Goal: Task Accomplishment & Management: Manage account settings

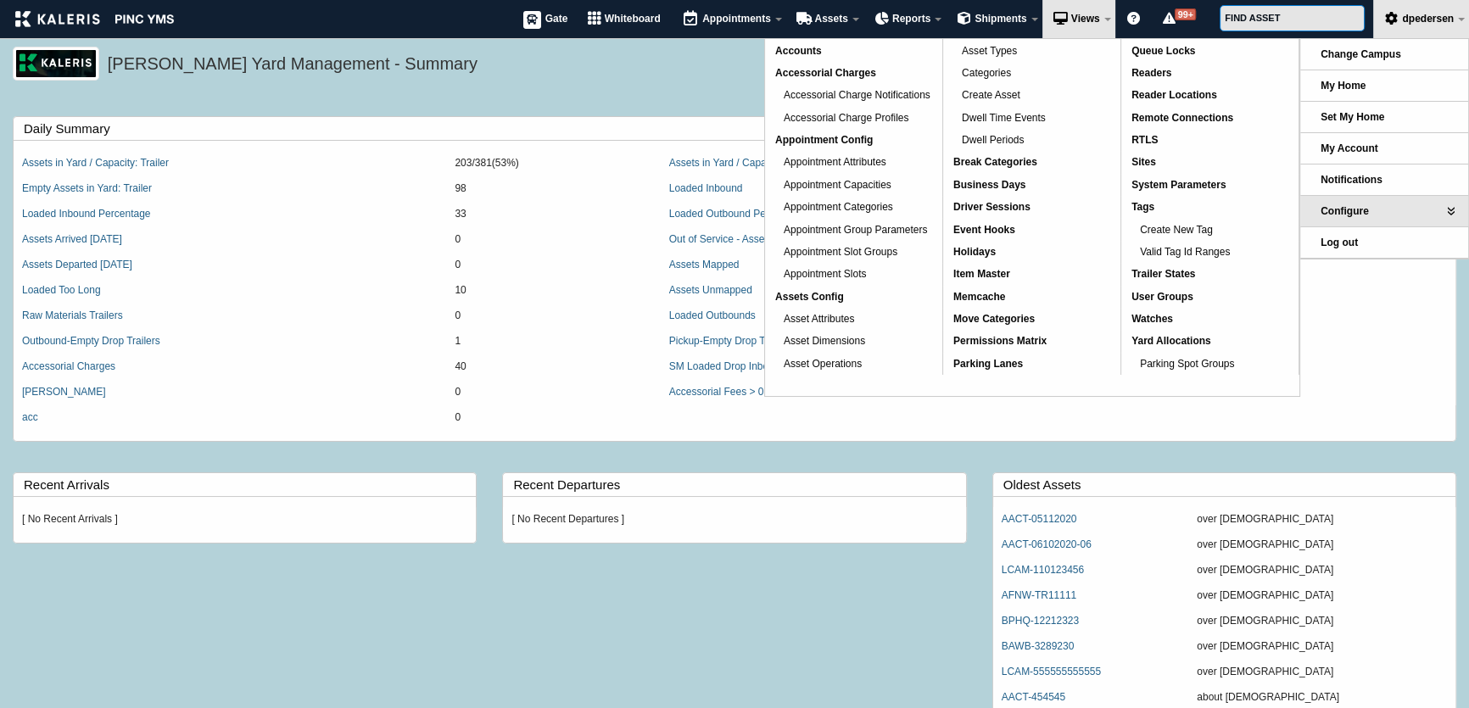
click at [1043, 341] on span "Permissions Matrix" at bounding box center [999, 341] width 93 height 12
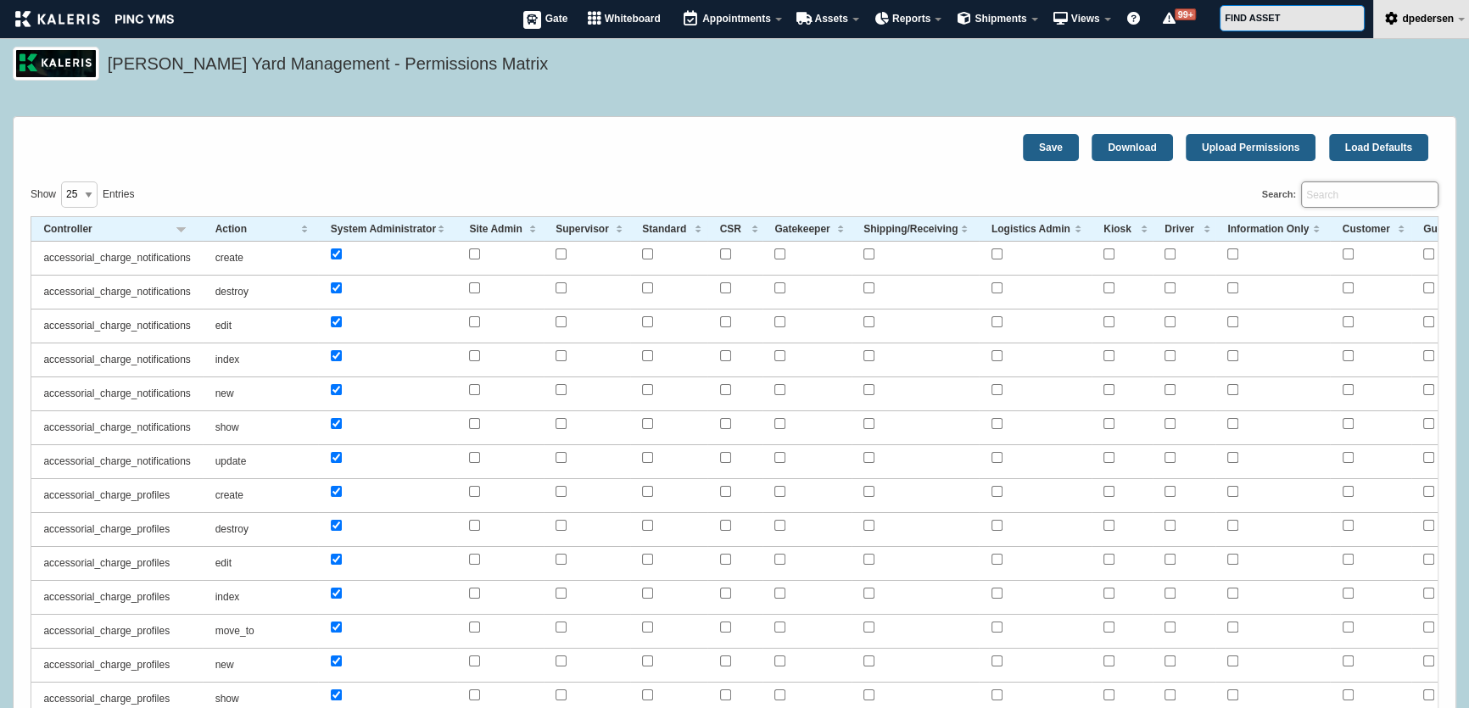
click at [1356, 186] on input "Search:" at bounding box center [1369, 195] width 137 height 26
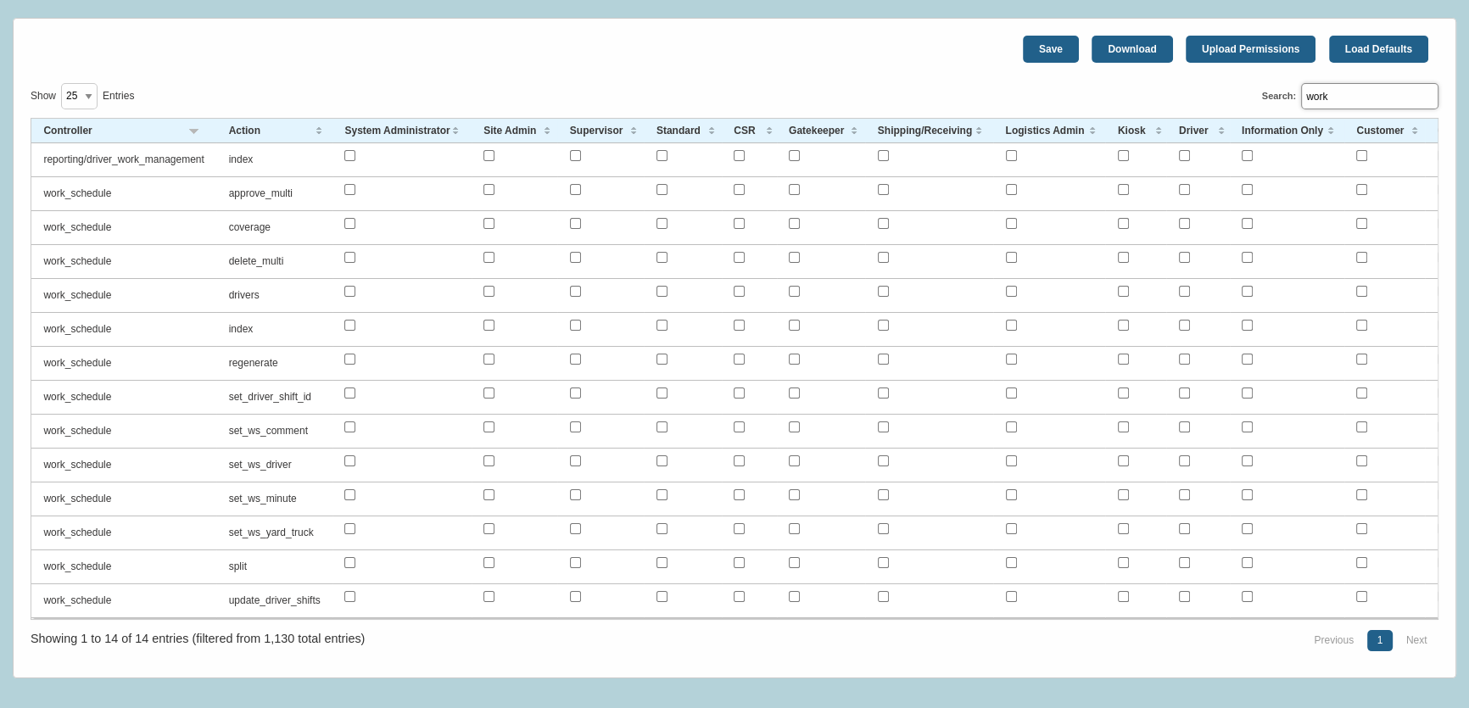
scroll to position [71, 0]
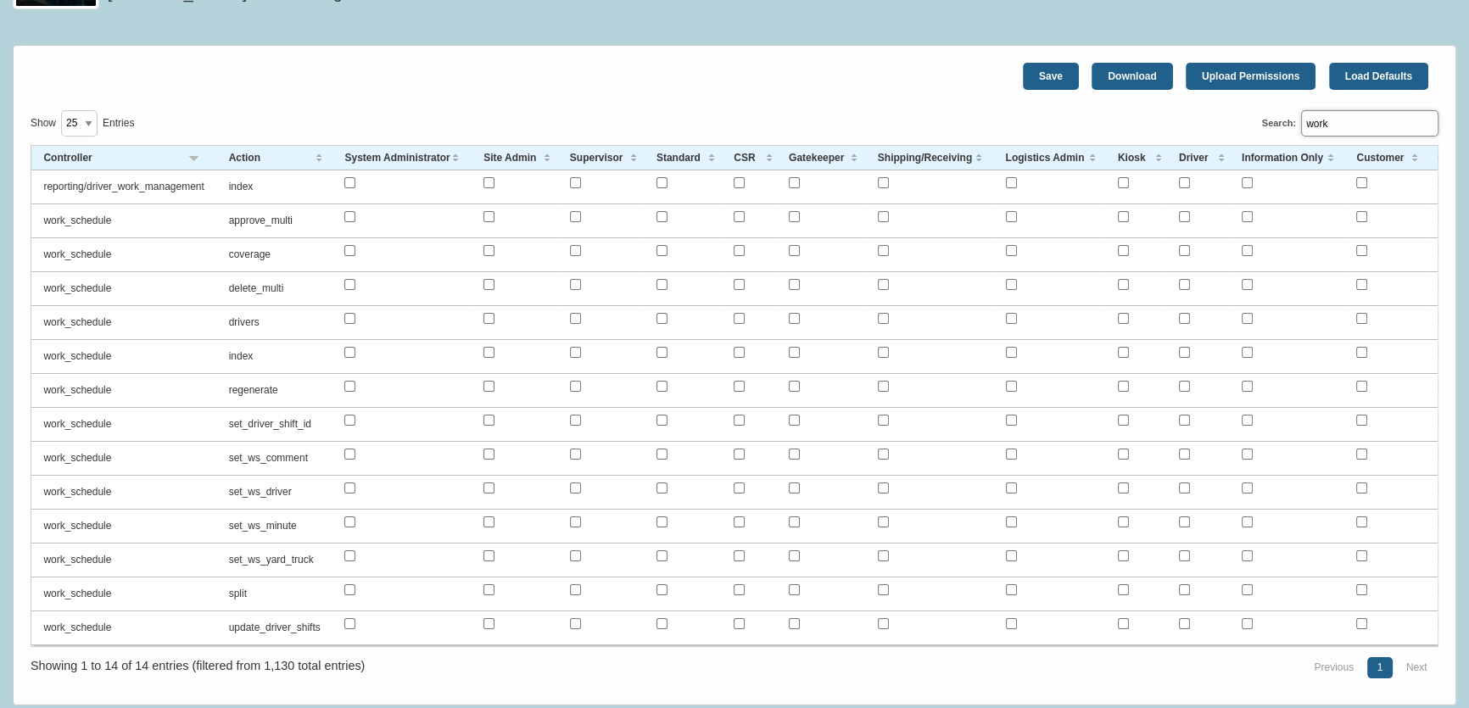
type input "work"
click at [349, 212] on input "checkbox" at bounding box center [349, 216] width 11 height 11
click at [349, 250] on input "checkbox" at bounding box center [349, 250] width 11 height 11
click at [349, 286] on input "checkbox" at bounding box center [349, 284] width 11 height 11
click at [348, 316] on input "checkbox" at bounding box center [349, 318] width 11 height 11
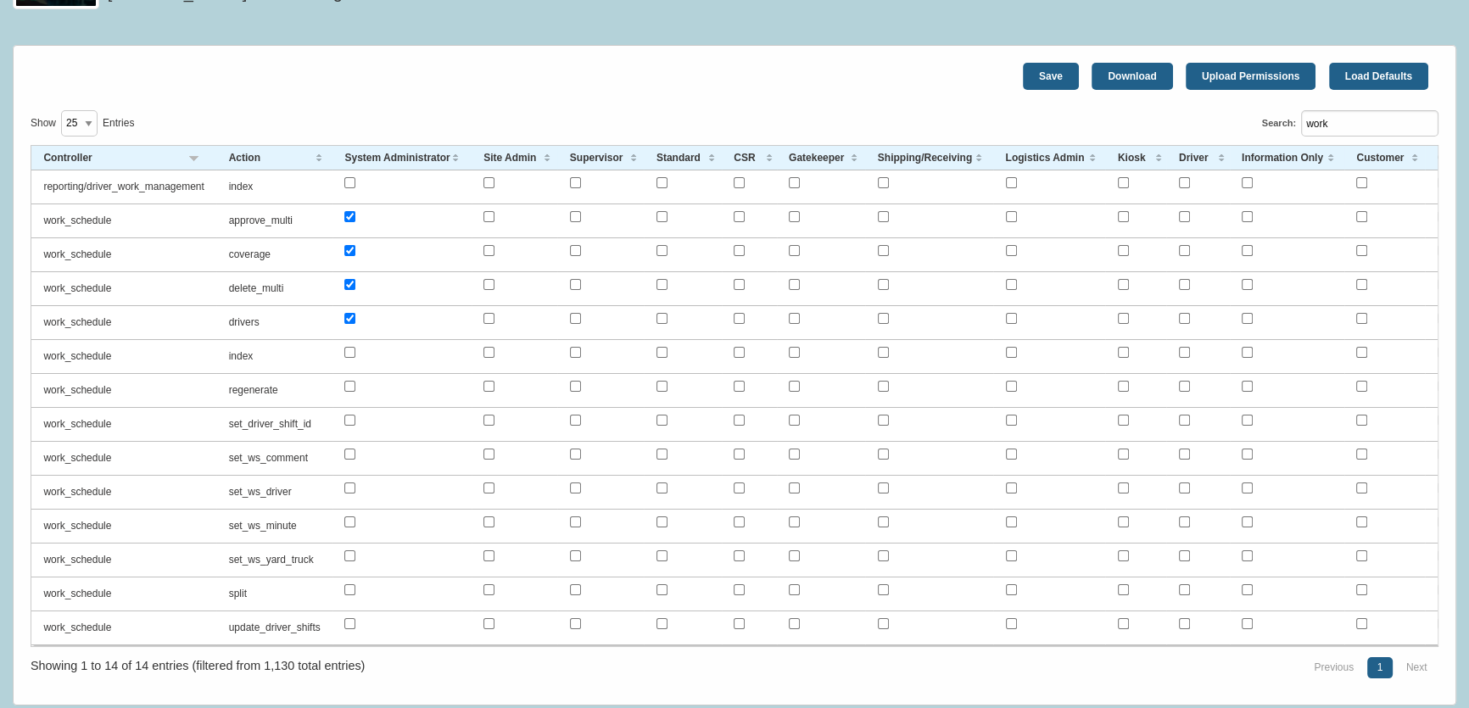
click at [349, 351] on input "checkbox" at bounding box center [349, 352] width 11 height 11
click at [349, 381] on input "checkbox" at bounding box center [349, 386] width 11 height 11
click at [352, 417] on input "checkbox" at bounding box center [349, 420] width 11 height 11
click at [352, 451] on input "checkbox" at bounding box center [349, 454] width 11 height 11
drag, startPoint x: 353, startPoint y: 485, endPoint x: 352, endPoint y: 514, distance: 28.9
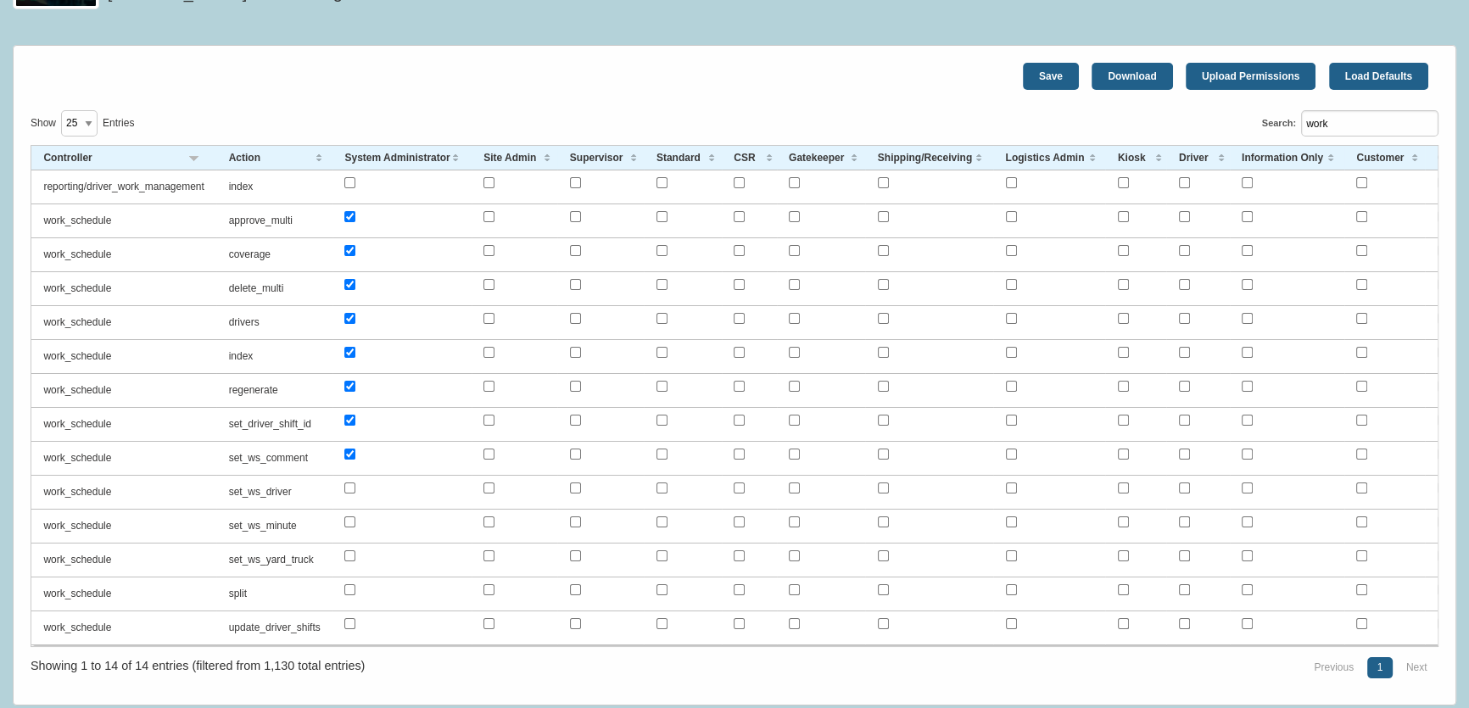
click at [353, 490] on input "checkbox" at bounding box center [349, 488] width 11 height 11
drag, startPoint x: 352, startPoint y: 520, endPoint x: 352, endPoint y: 531, distance: 11.0
click at [352, 519] on input "checkbox" at bounding box center [349, 522] width 11 height 11
click at [353, 552] on input "checkbox" at bounding box center [349, 556] width 11 height 11
click at [354, 584] on input "checkbox" at bounding box center [349, 589] width 11 height 11
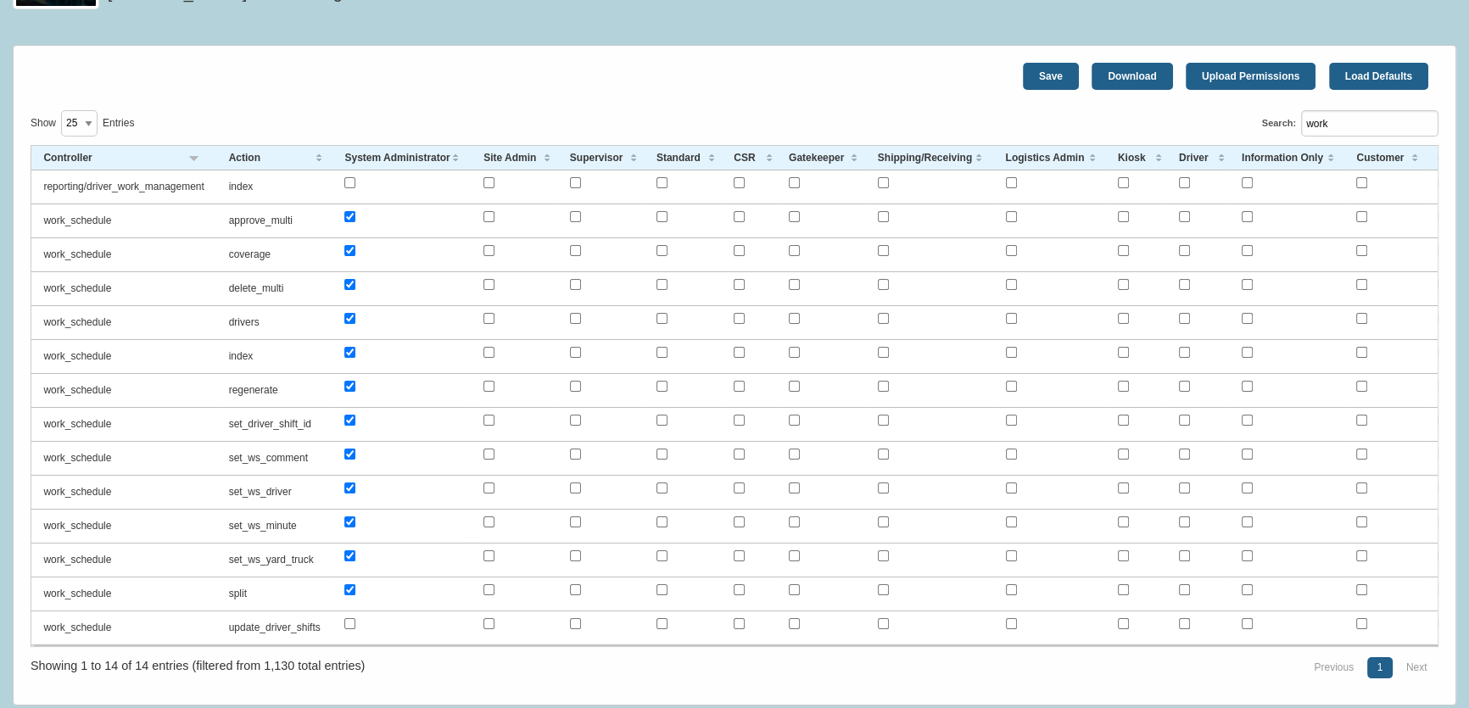
click at [349, 618] on input "checkbox" at bounding box center [349, 623] width 11 height 11
click at [1045, 70] on link "Save" at bounding box center [1051, 76] width 56 height 27
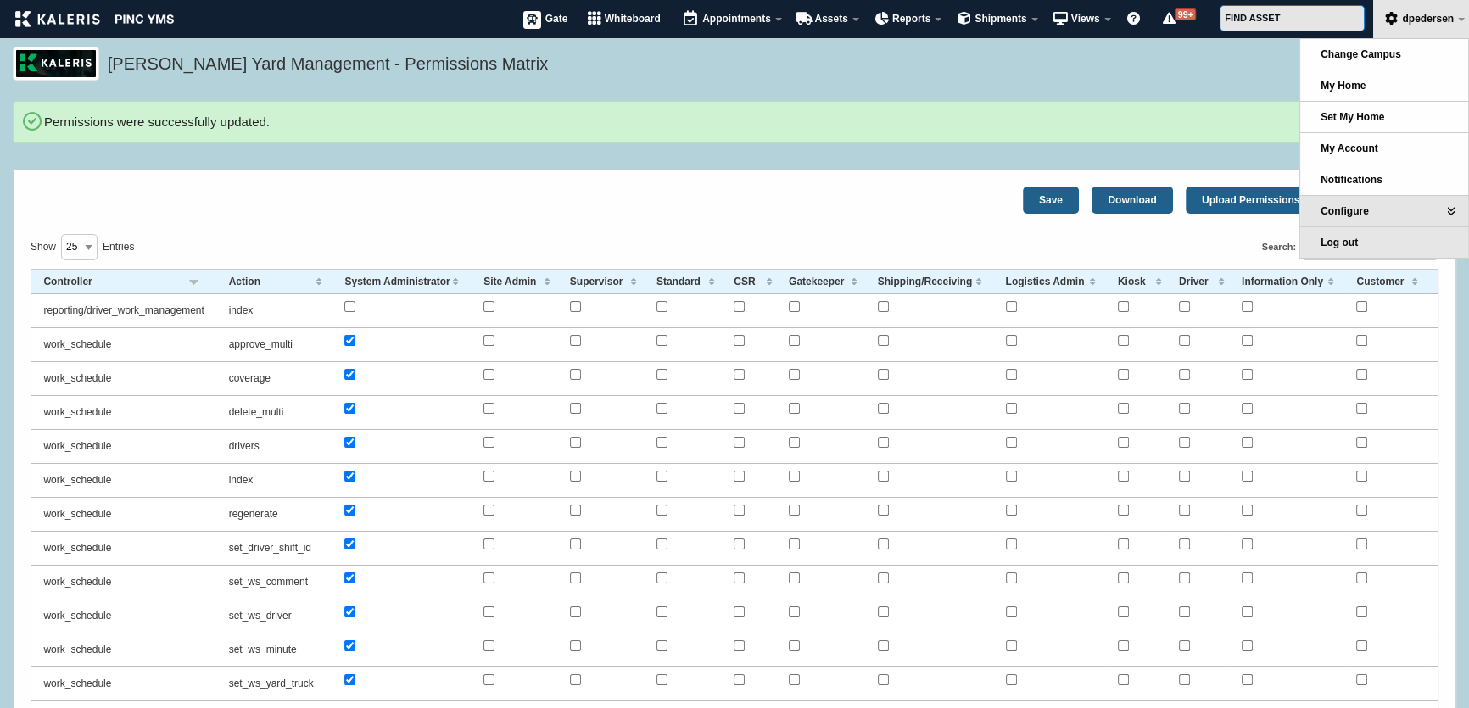
click at [1354, 237] on span "Log out" at bounding box center [1339, 243] width 37 height 12
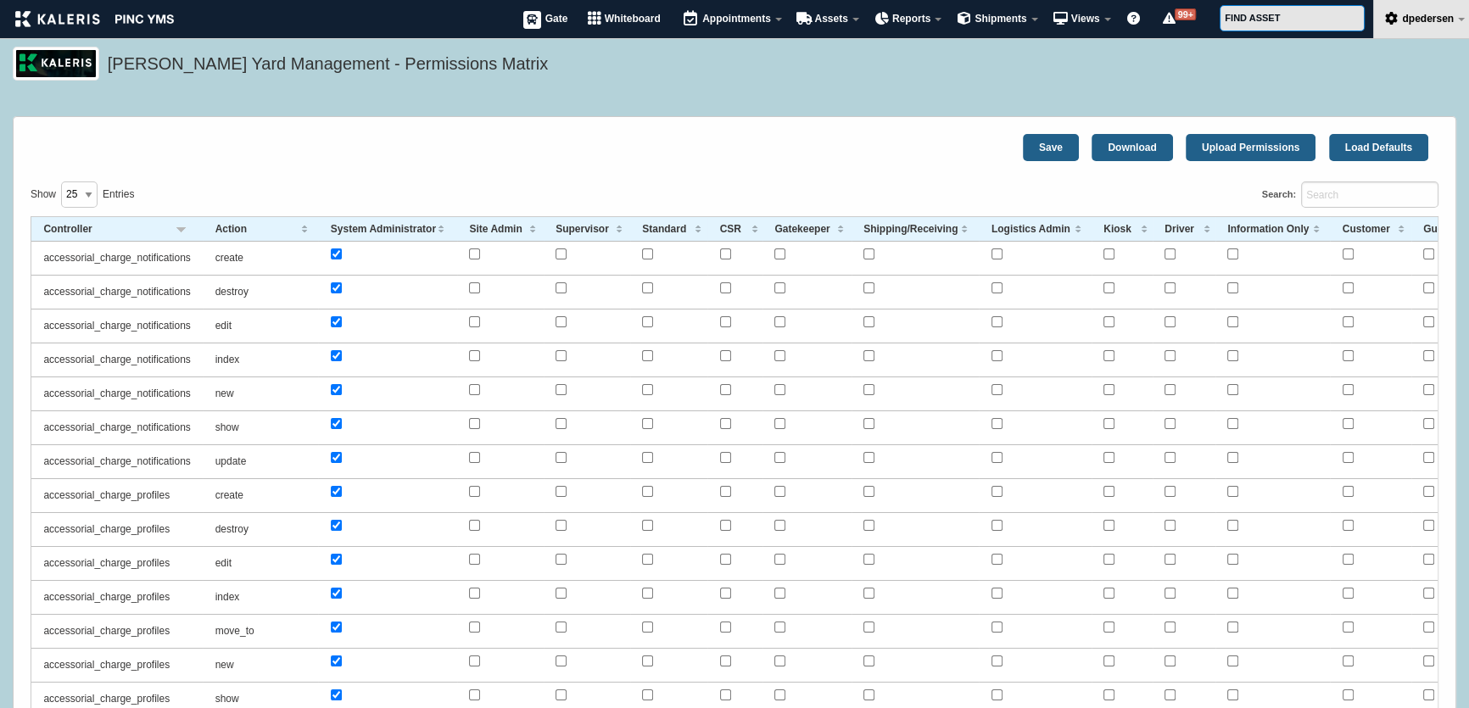
click at [672, 98] on div "Kaleris Yard Management - Permissions Matrix" at bounding box center [734, 74] width 1469 height 54
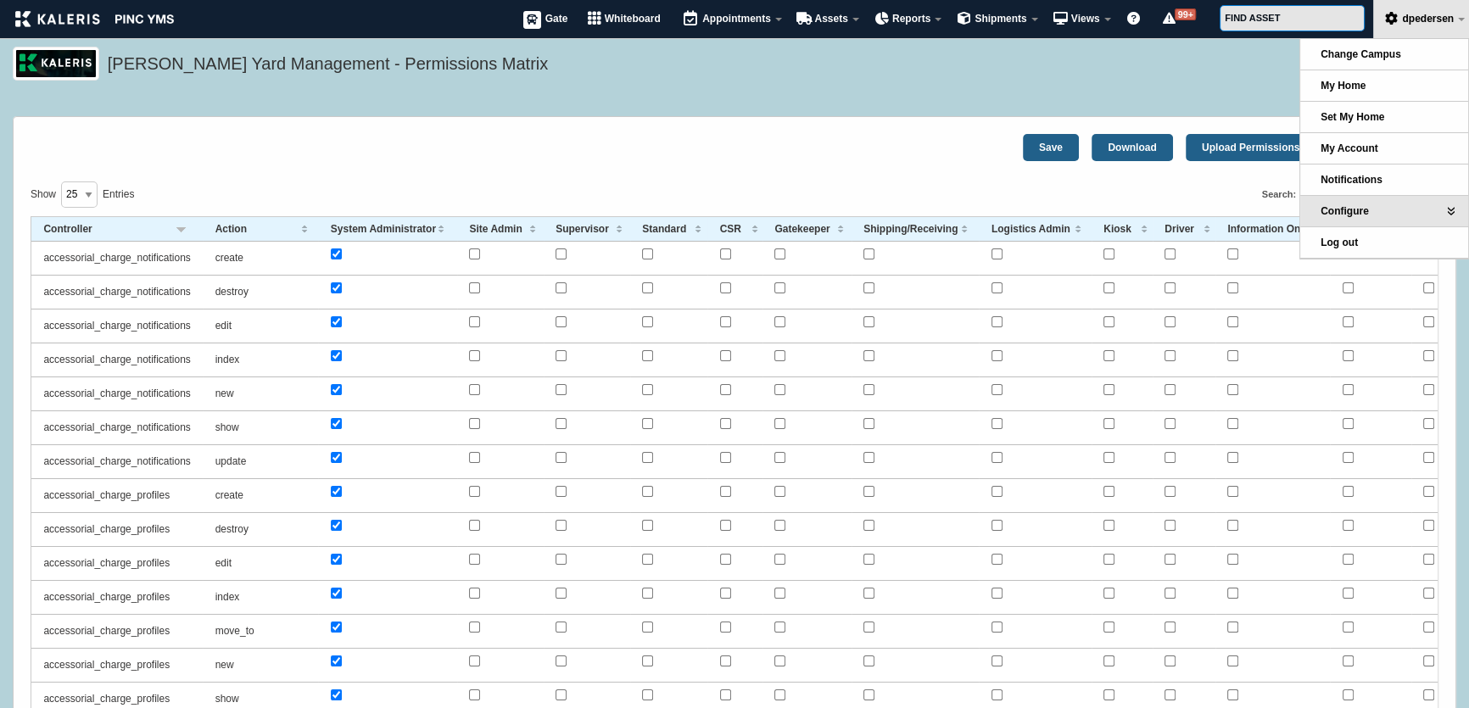
click at [703, 123] on fieldset "Save Download Upload Permissions Load Defaults Show 25 50 100 250 All entries S…" at bounding box center [735, 632] width 1444 height 1033
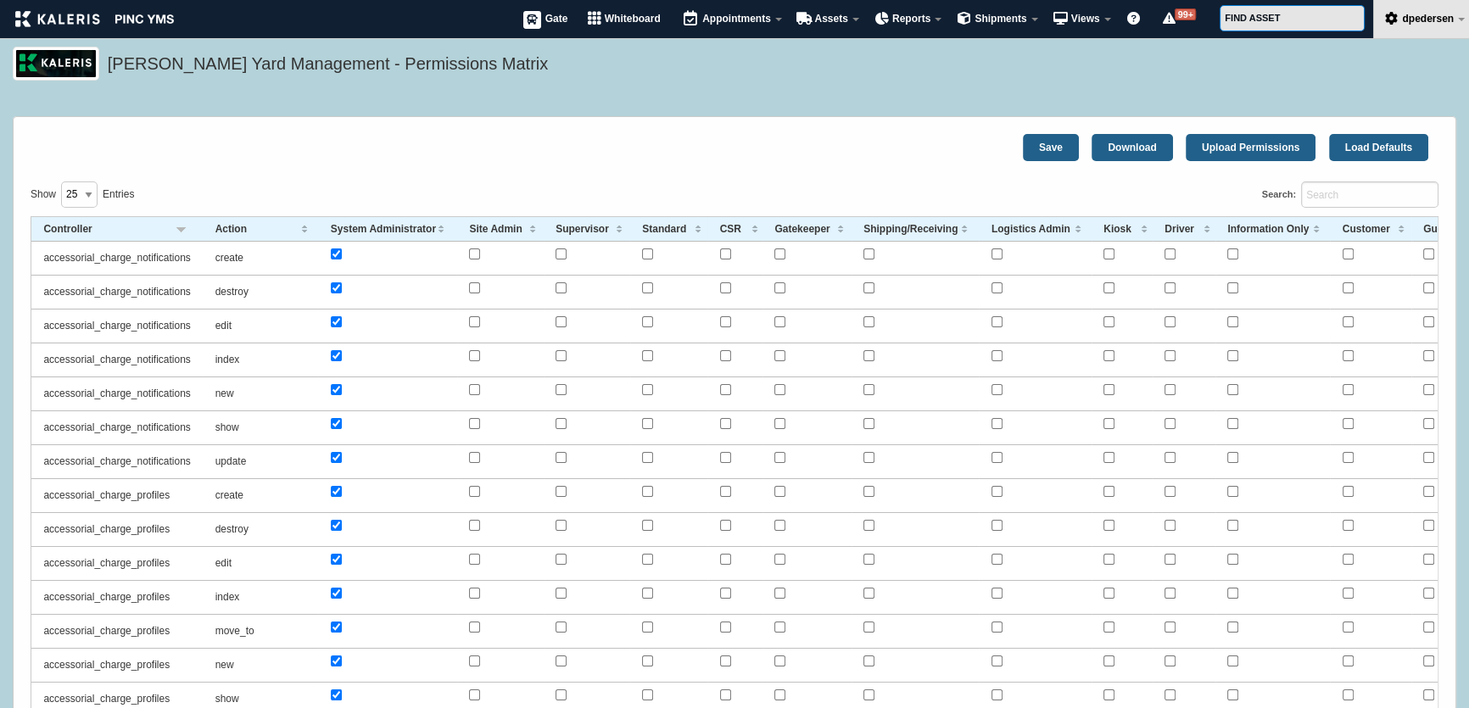
click at [595, 135] on div "Save Download Upload Permissions Load Defaults" at bounding box center [735, 147] width 1408 height 27
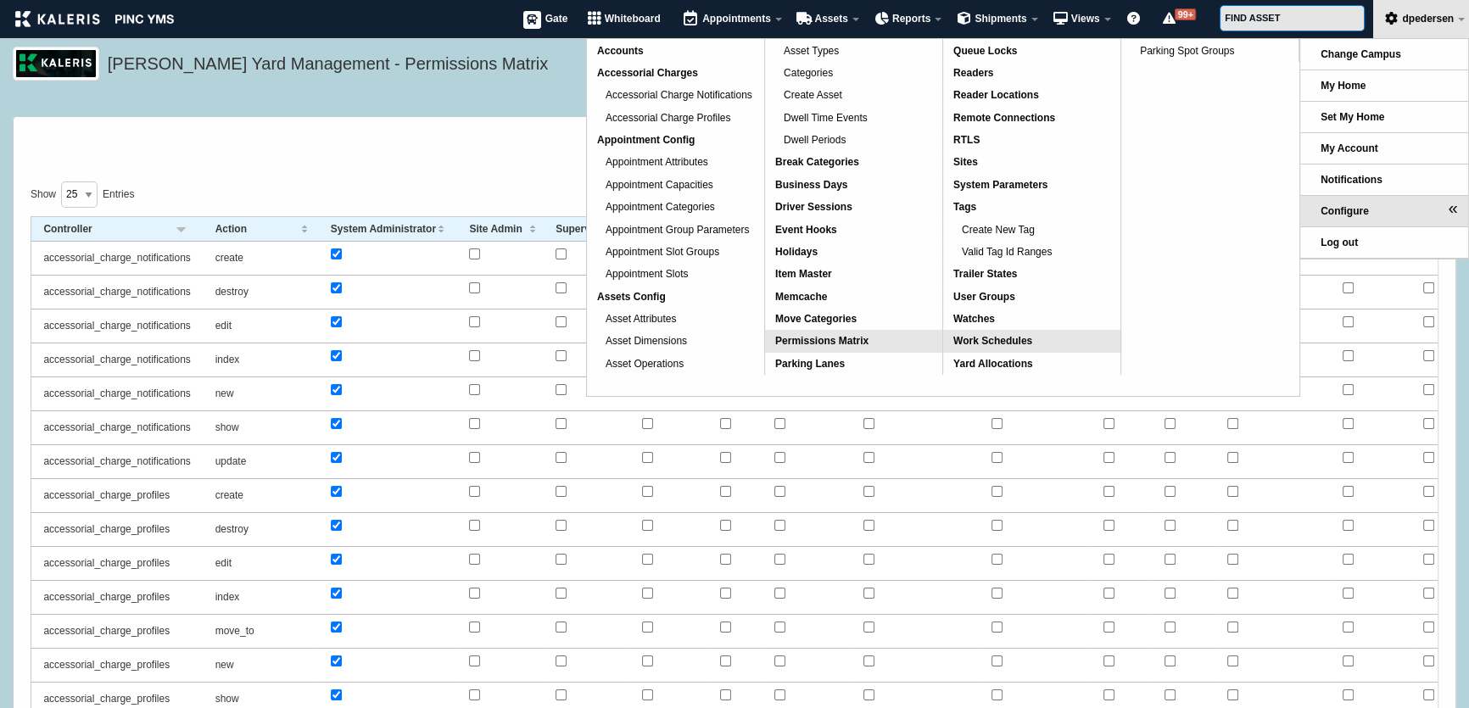
click at [992, 333] on link "Work Schedules" at bounding box center [1031, 341] width 177 height 22
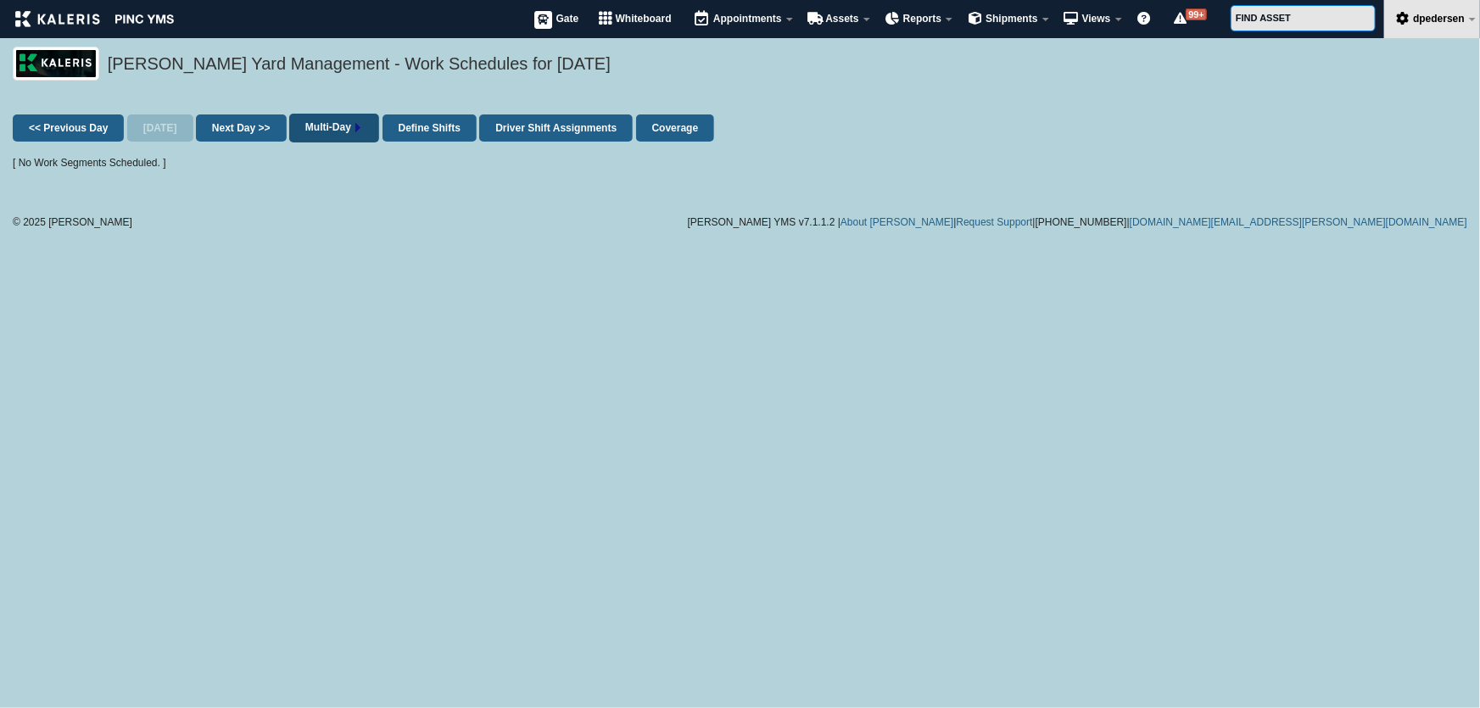
click at [355, 127] on link "Multi-Day" at bounding box center [334, 128] width 90 height 29
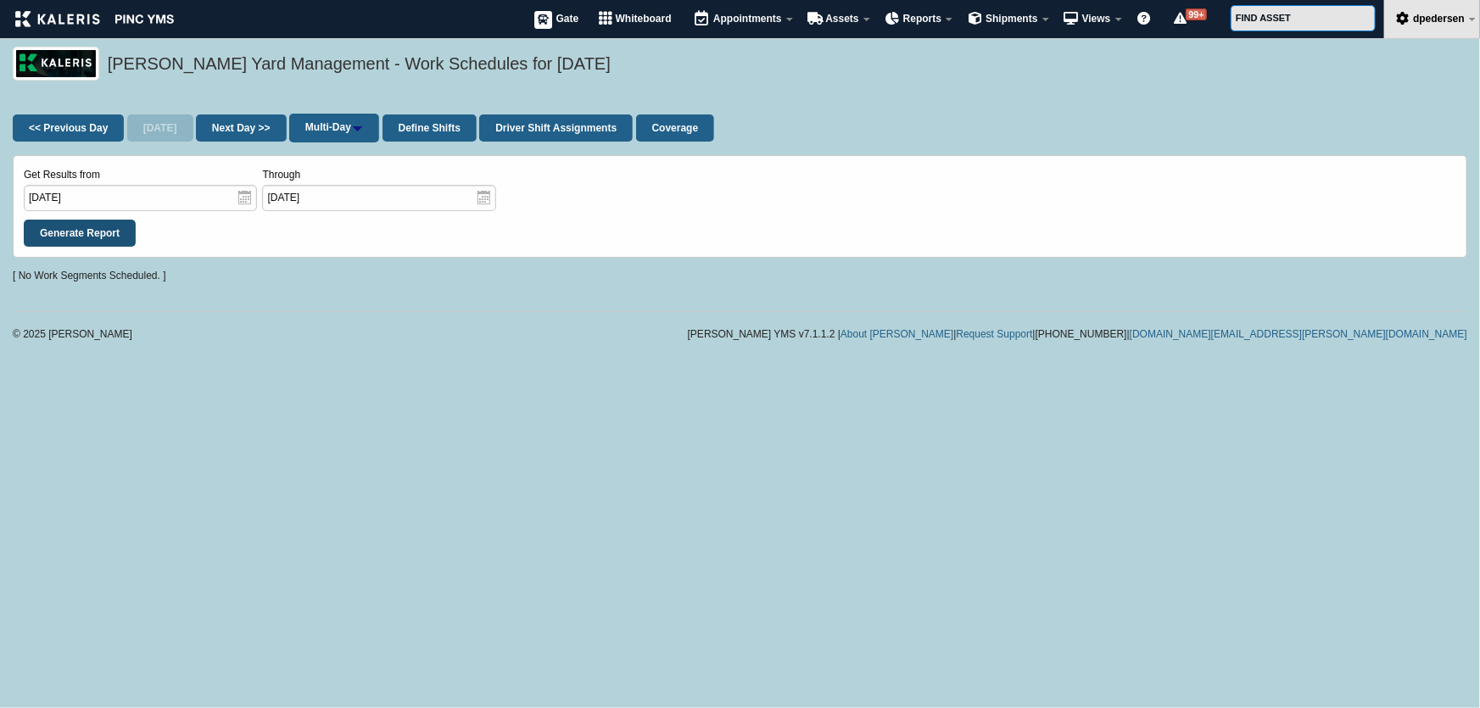
click at [101, 237] on input "Generate Report" at bounding box center [80, 233] width 112 height 27
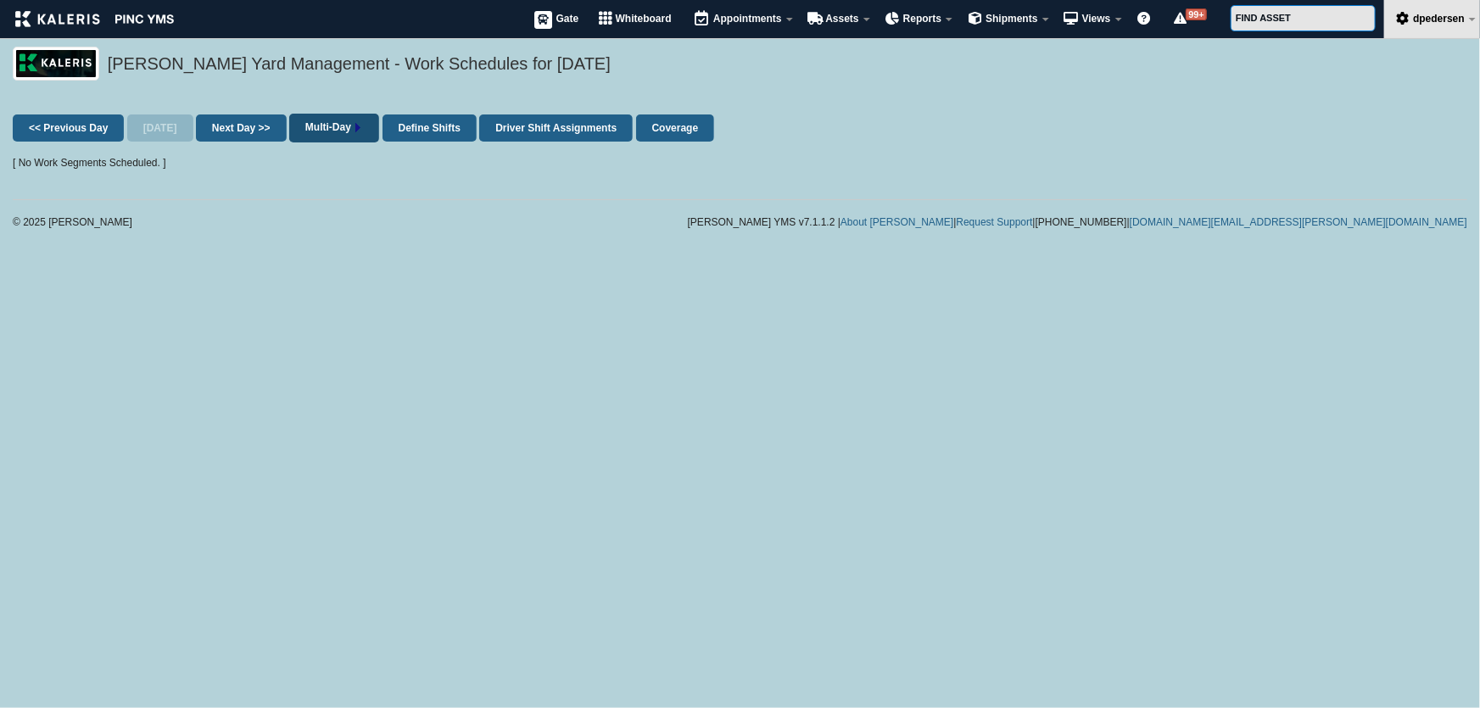
click at [347, 120] on link "Multi-Day" at bounding box center [334, 128] width 90 height 29
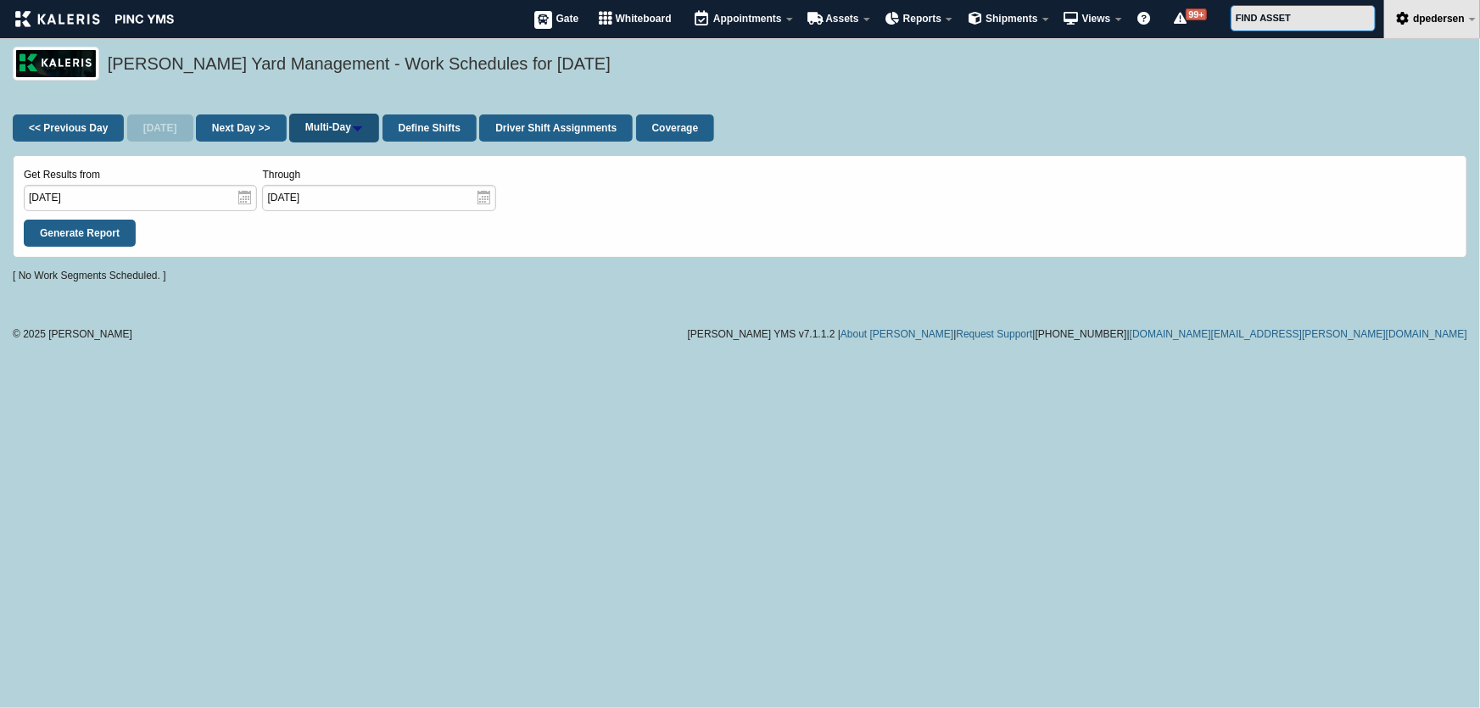
click at [347, 124] on link "Multi-Day" at bounding box center [334, 128] width 90 height 29
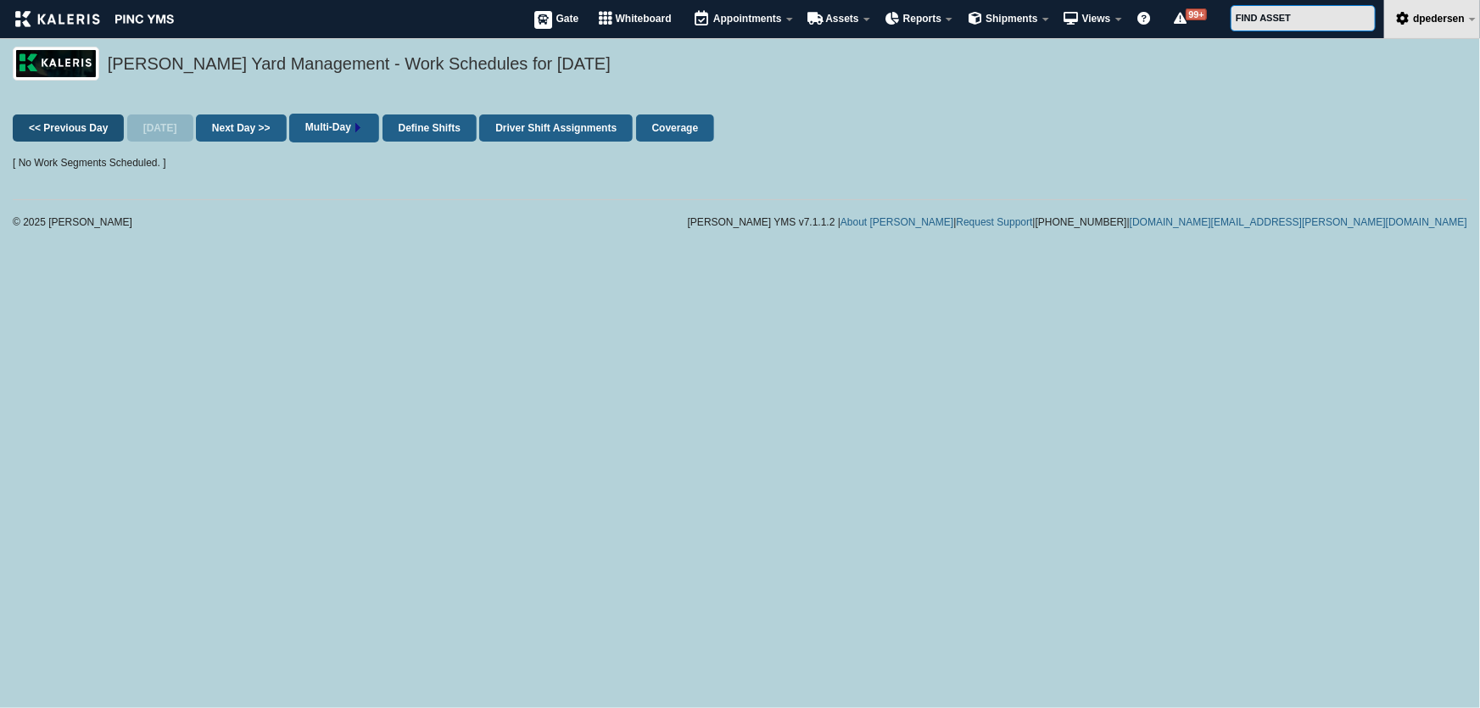
click at [95, 133] on link "<< Previous Day" at bounding box center [68, 128] width 111 height 27
click at [87, 133] on link "<< Previous Day" at bounding box center [68, 128] width 111 height 27
click at [305, 123] on link "Multi-Day" at bounding box center [334, 128] width 90 height 29
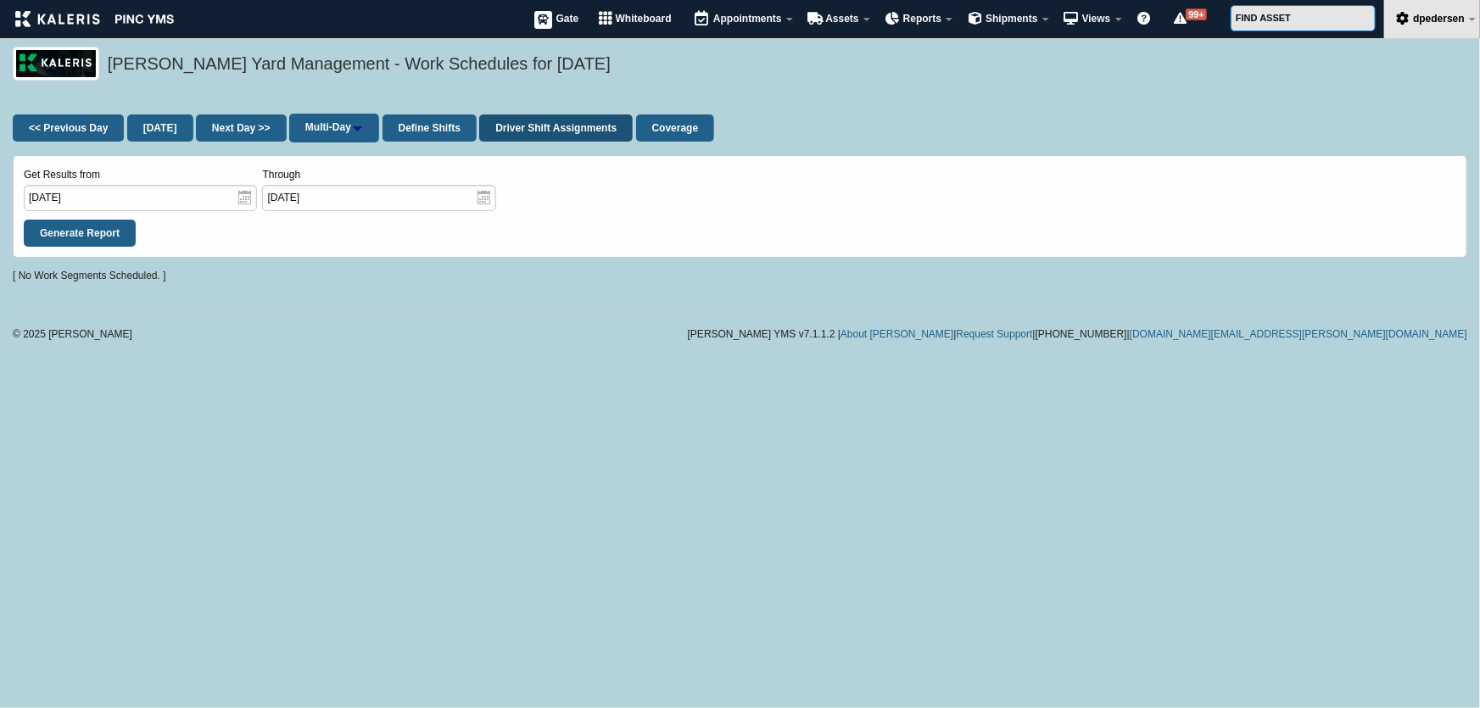
click at [527, 130] on link "Driver Shift Assignments" at bounding box center [556, 128] width 154 height 27
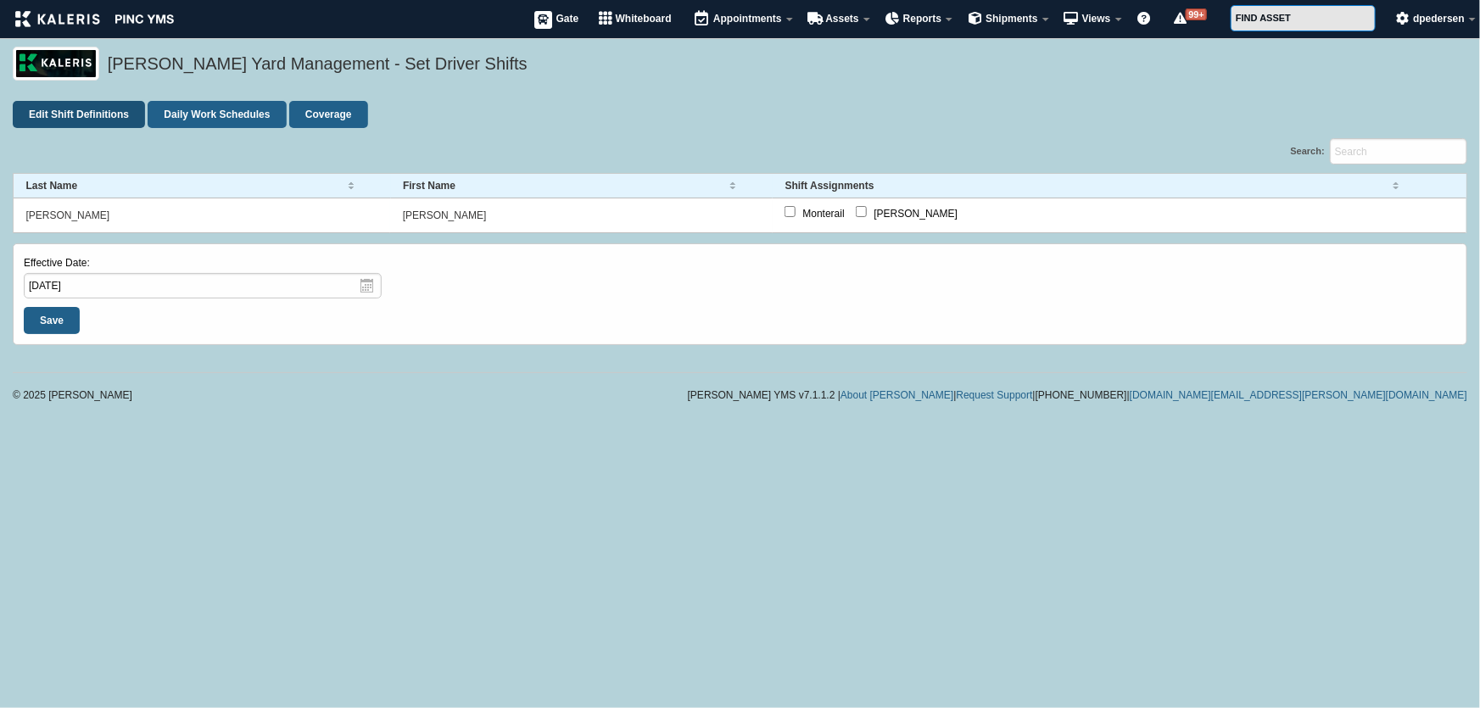
click at [55, 113] on link "Edit Shift Definitions" at bounding box center [79, 114] width 132 height 27
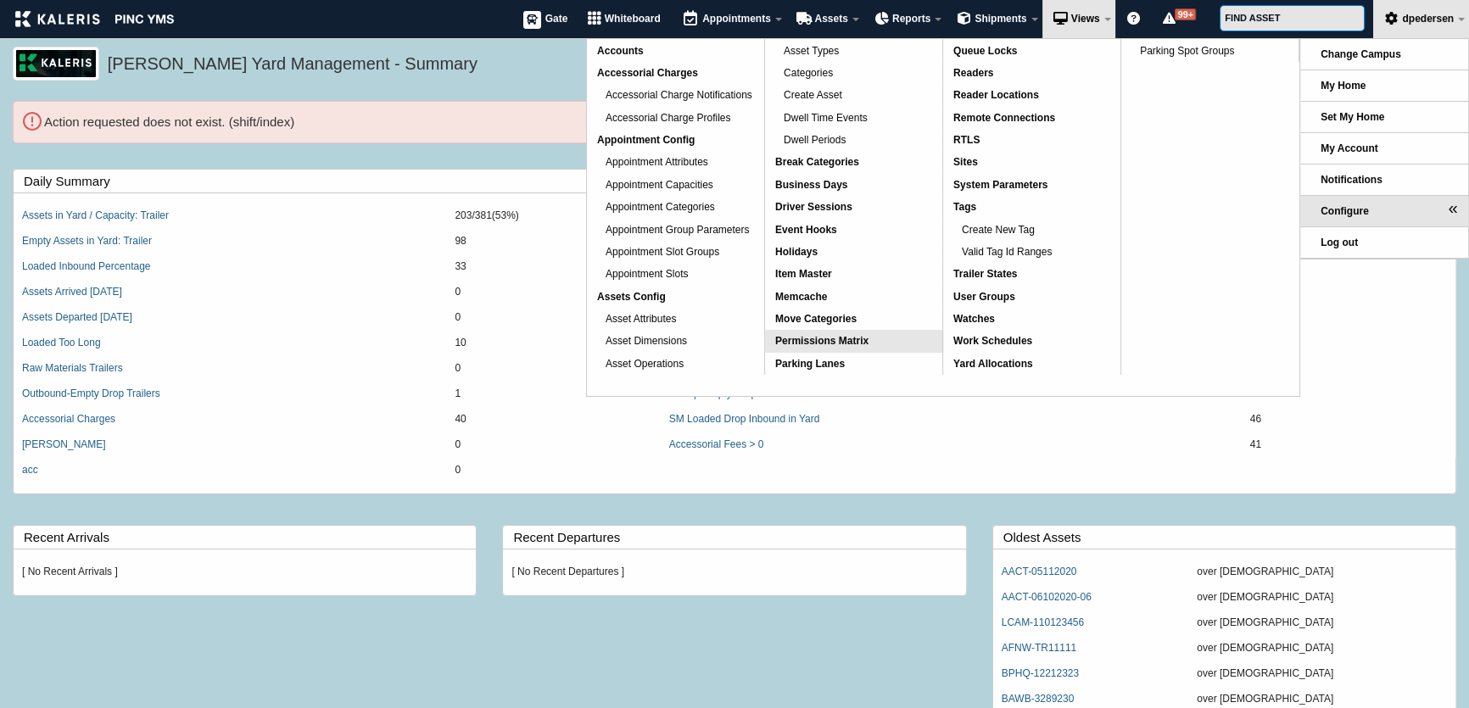
click at [854, 333] on link "Permissions Matrix" at bounding box center [853, 341] width 177 height 22
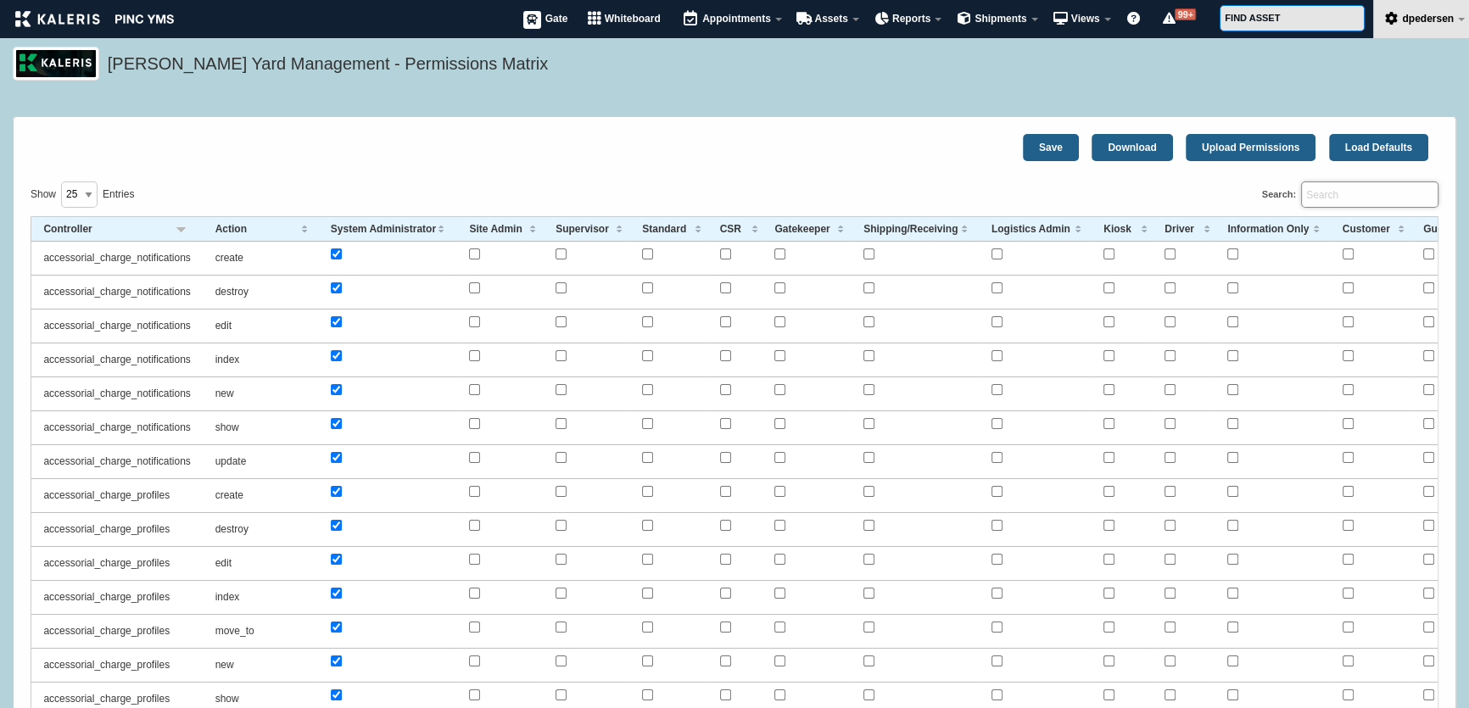
click at [1323, 191] on input "Search:" at bounding box center [1369, 195] width 137 height 26
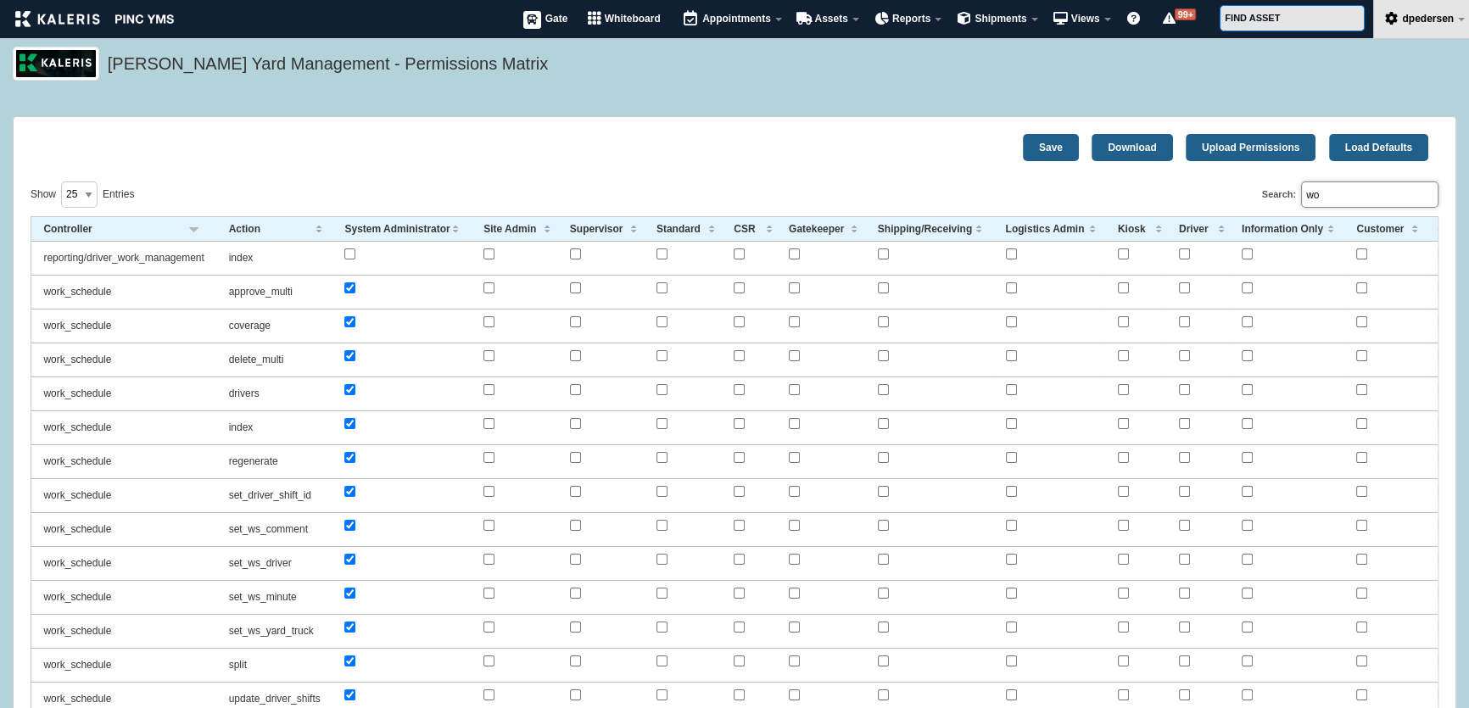
type input "w"
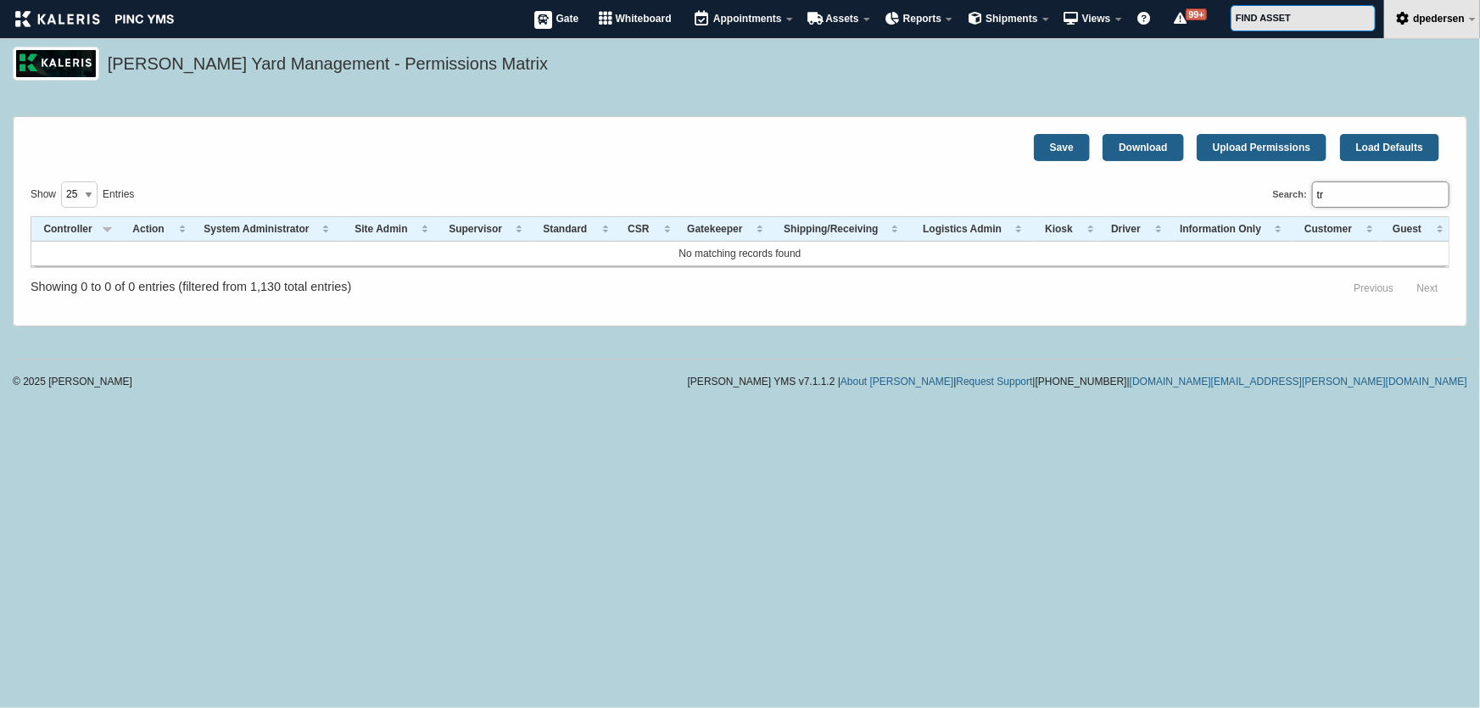
type input "t"
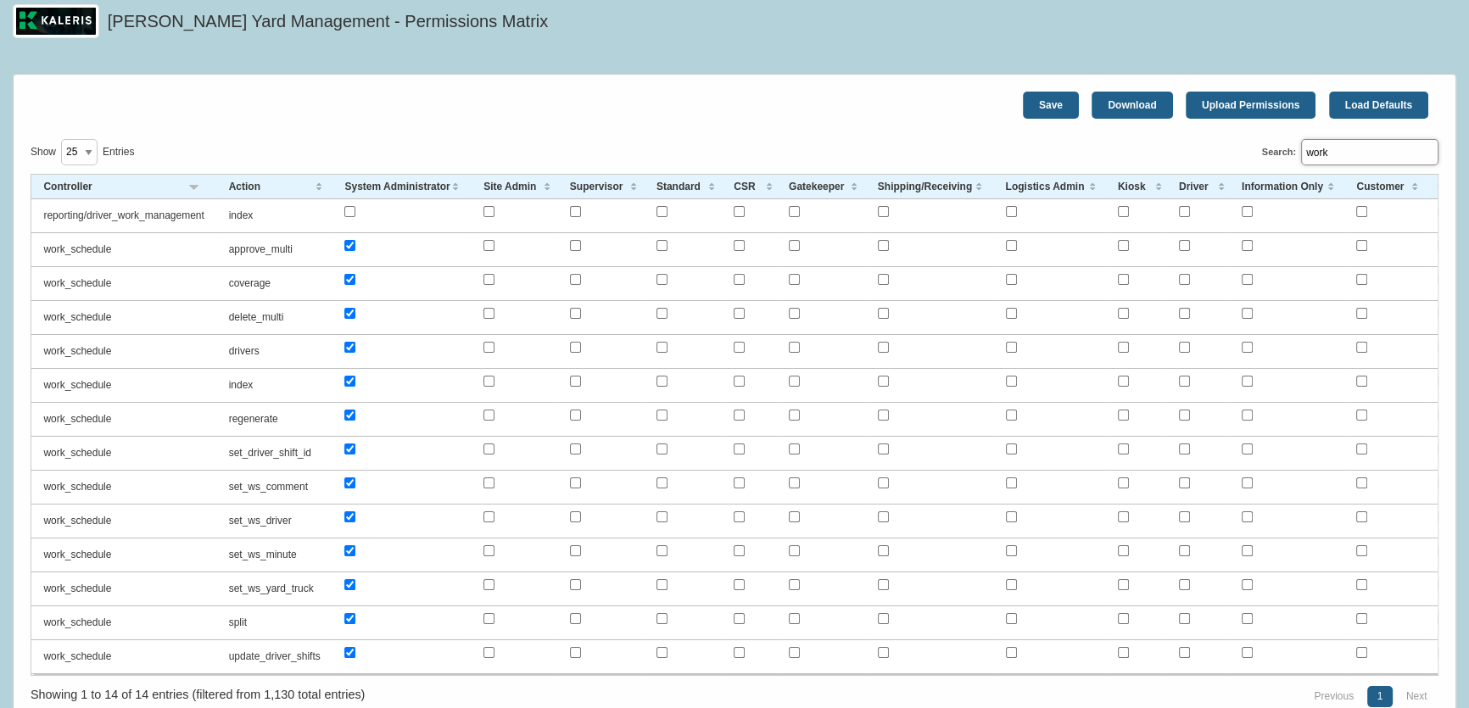
scroll to position [76, 0]
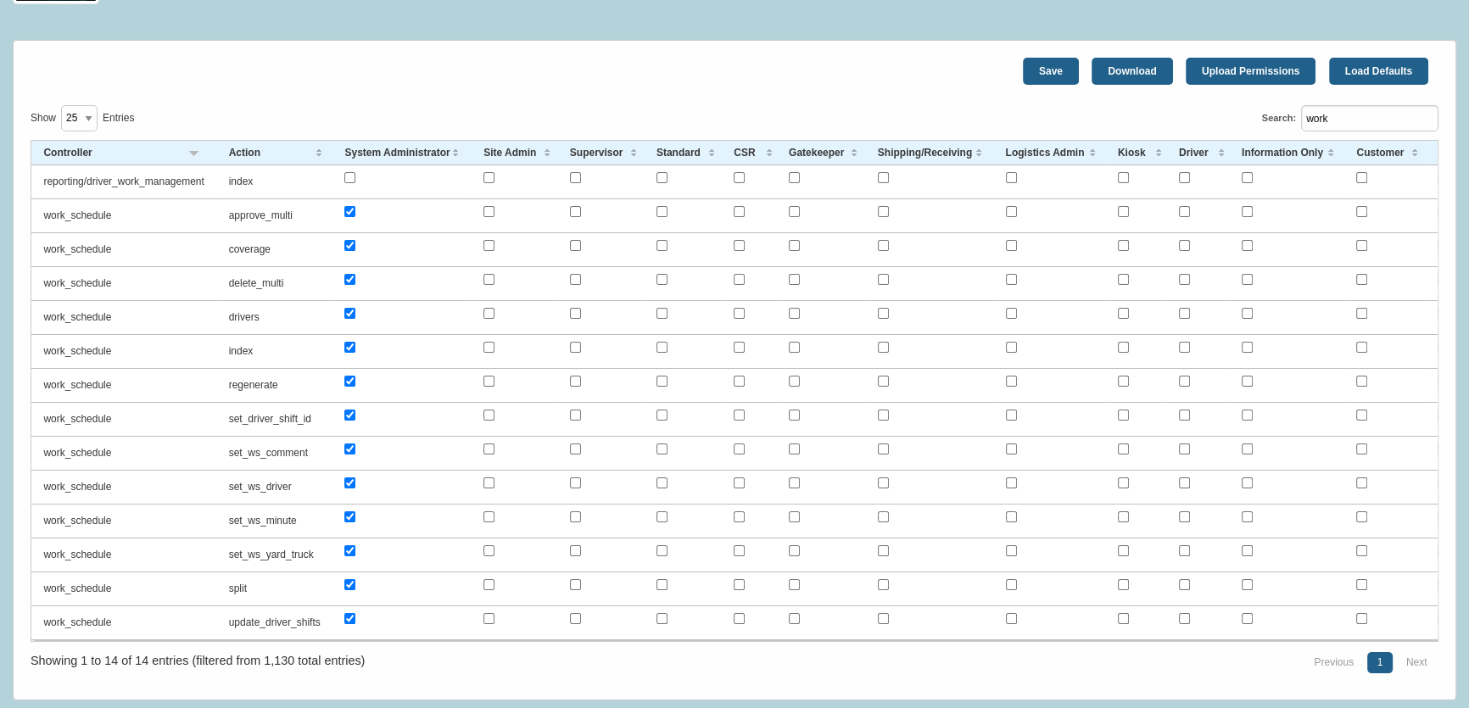
click at [350, 177] on input "checkbox" at bounding box center [349, 177] width 11 height 11
click at [1377, 120] on input "work" at bounding box center [1369, 118] width 137 height 26
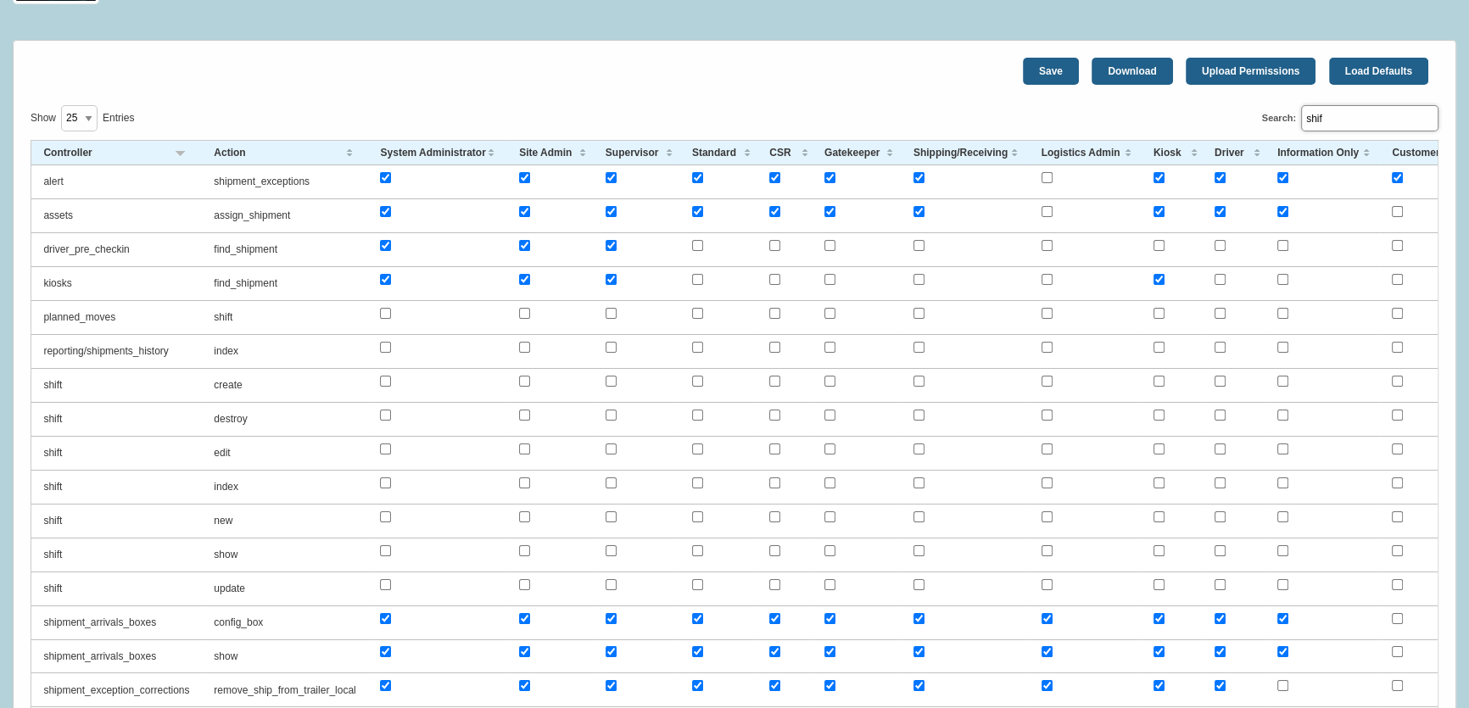
scroll to position [35, 0]
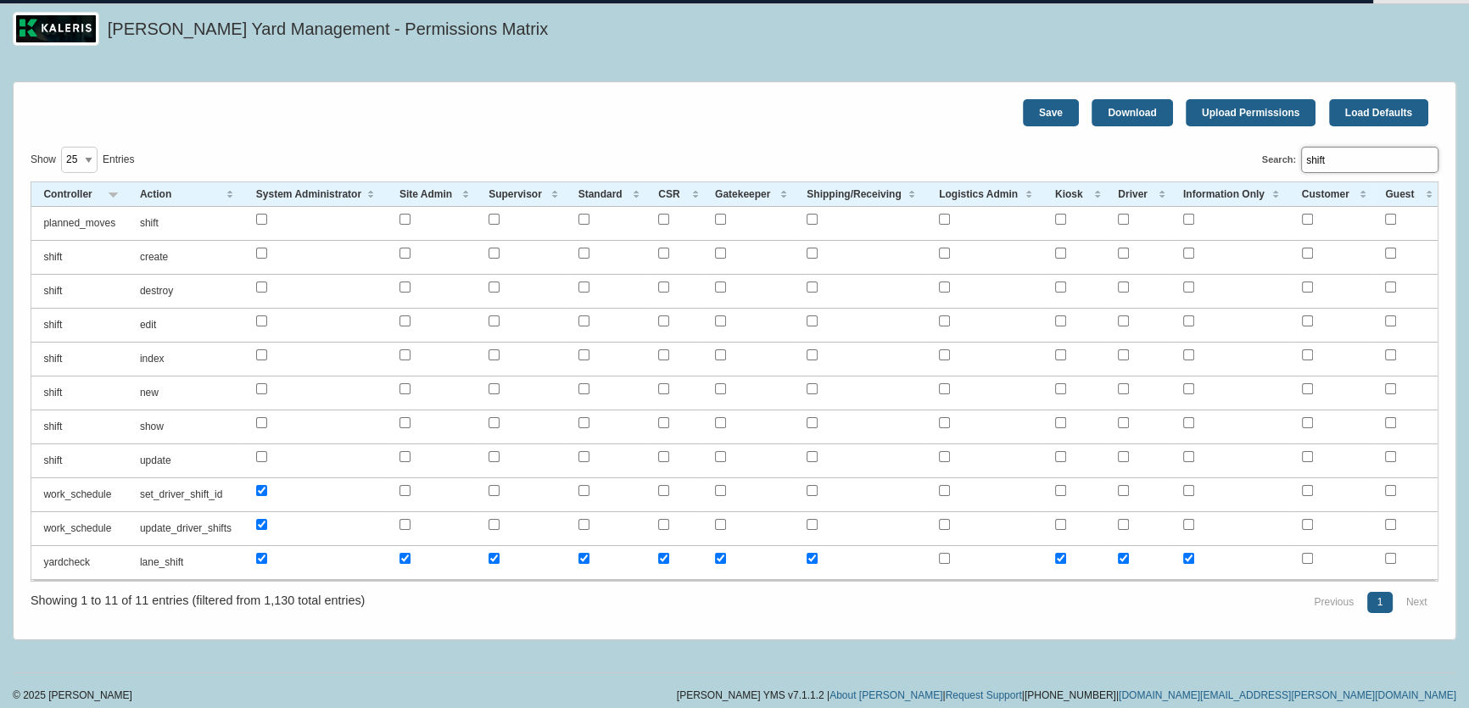
type input "shift"
click at [268, 251] on td at bounding box center [314, 258] width 143 height 34
click at [260, 254] on input "checkbox" at bounding box center [261, 253] width 11 height 11
click at [263, 291] on td at bounding box center [314, 292] width 143 height 34
click at [263, 288] on input "checkbox" at bounding box center [261, 287] width 11 height 11
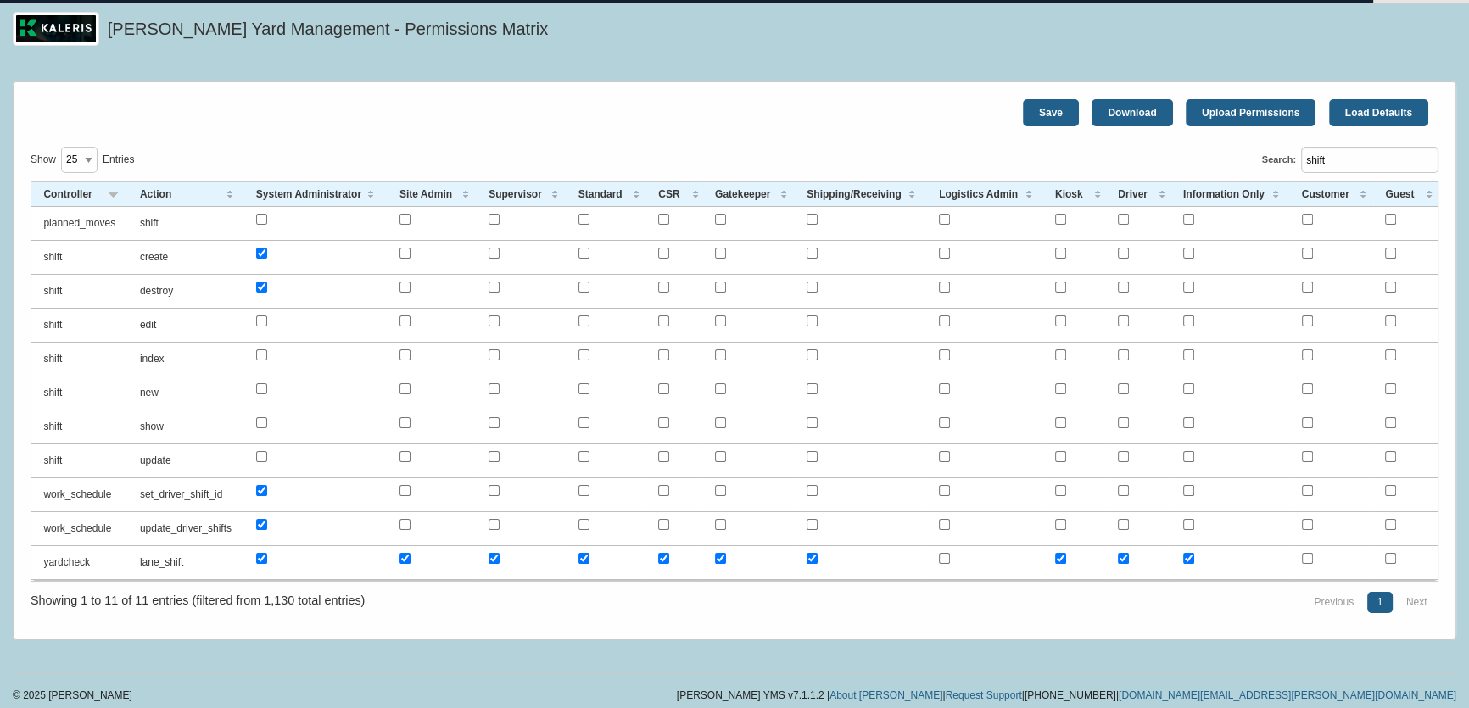
click at [264, 321] on input "checkbox" at bounding box center [261, 321] width 11 height 11
click at [260, 354] on input "checkbox" at bounding box center [261, 354] width 11 height 11
click at [261, 389] on input "checkbox" at bounding box center [261, 388] width 11 height 11
click at [260, 422] on input "checkbox" at bounding box center [261, 422] width 11 height 11
click at [259, 452] on input "checkbox" at bounding box center [261, 456] width 11 height 11
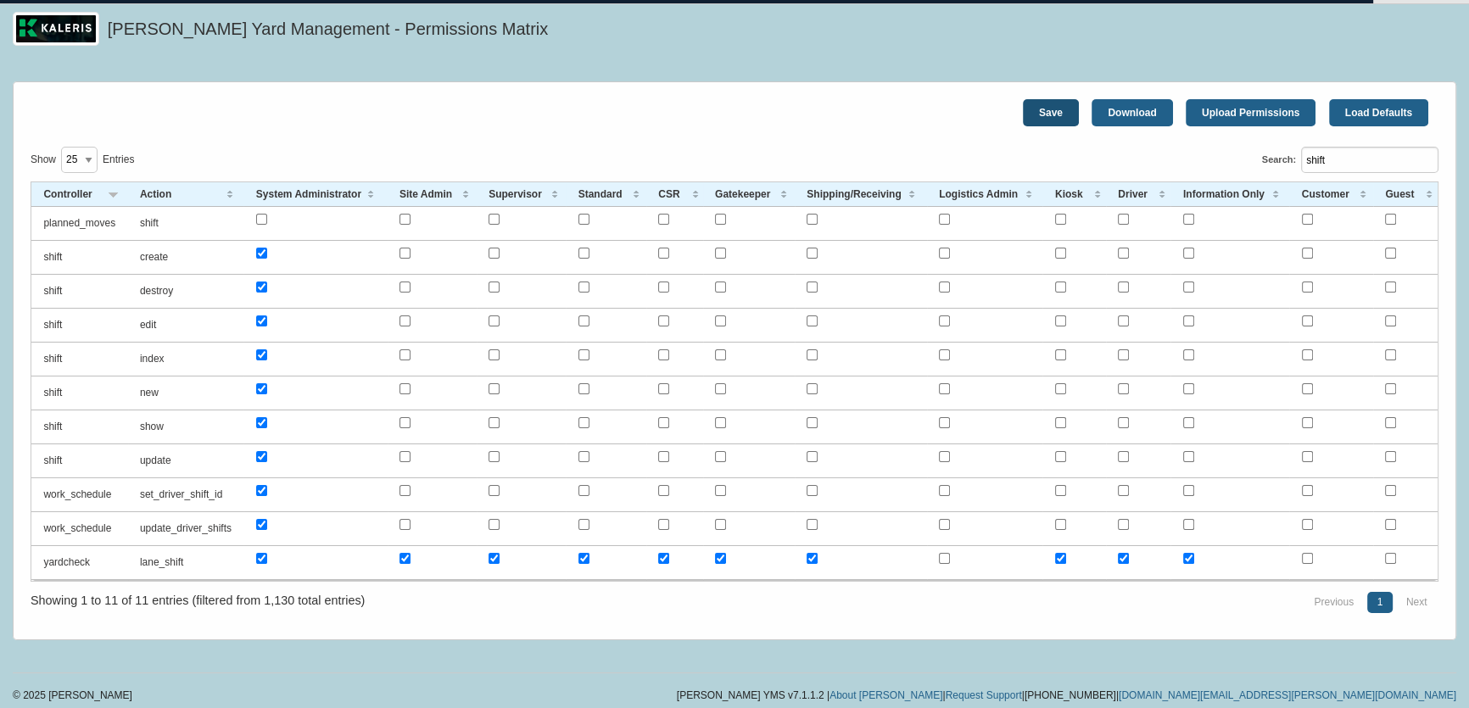
click at [1048, 115] on link "Save" at bounding box center [1051, 112] width 56 height 27
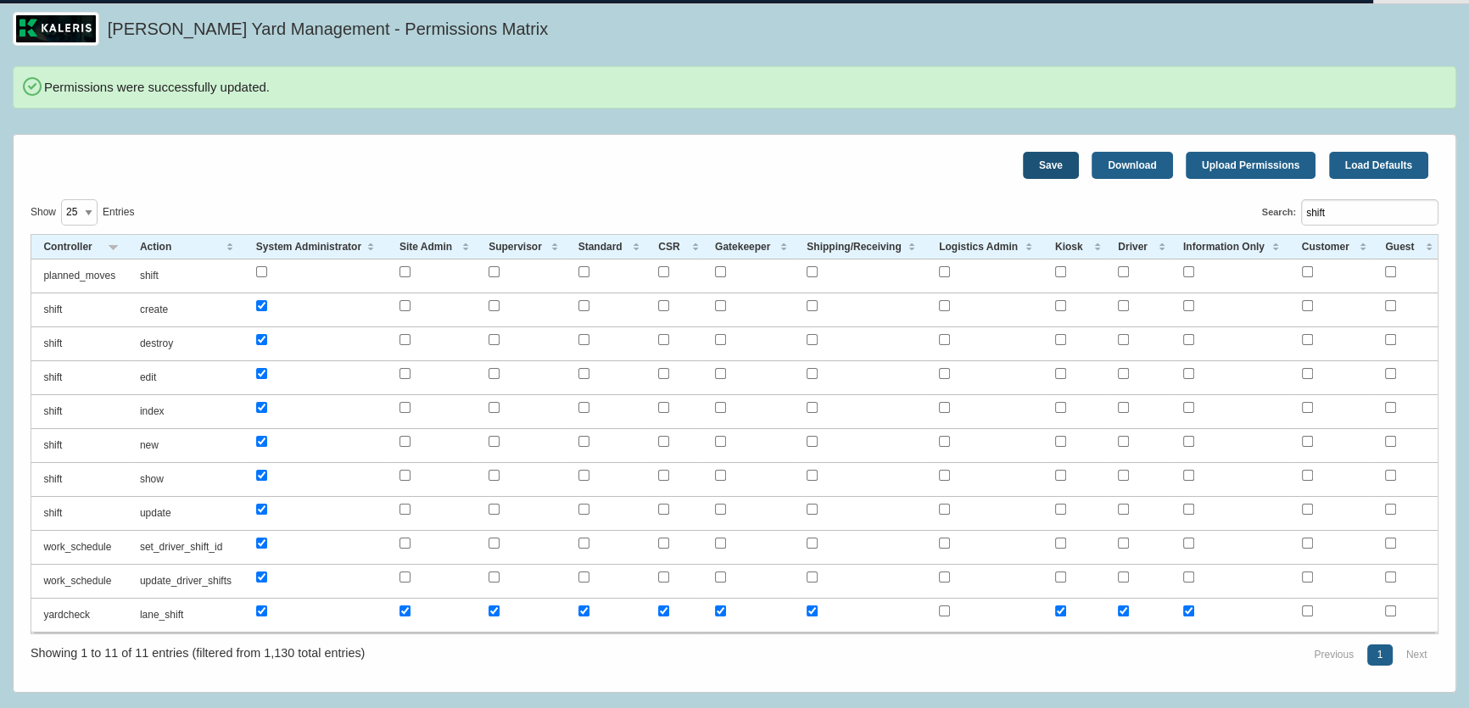
scroll to position [0, 0]
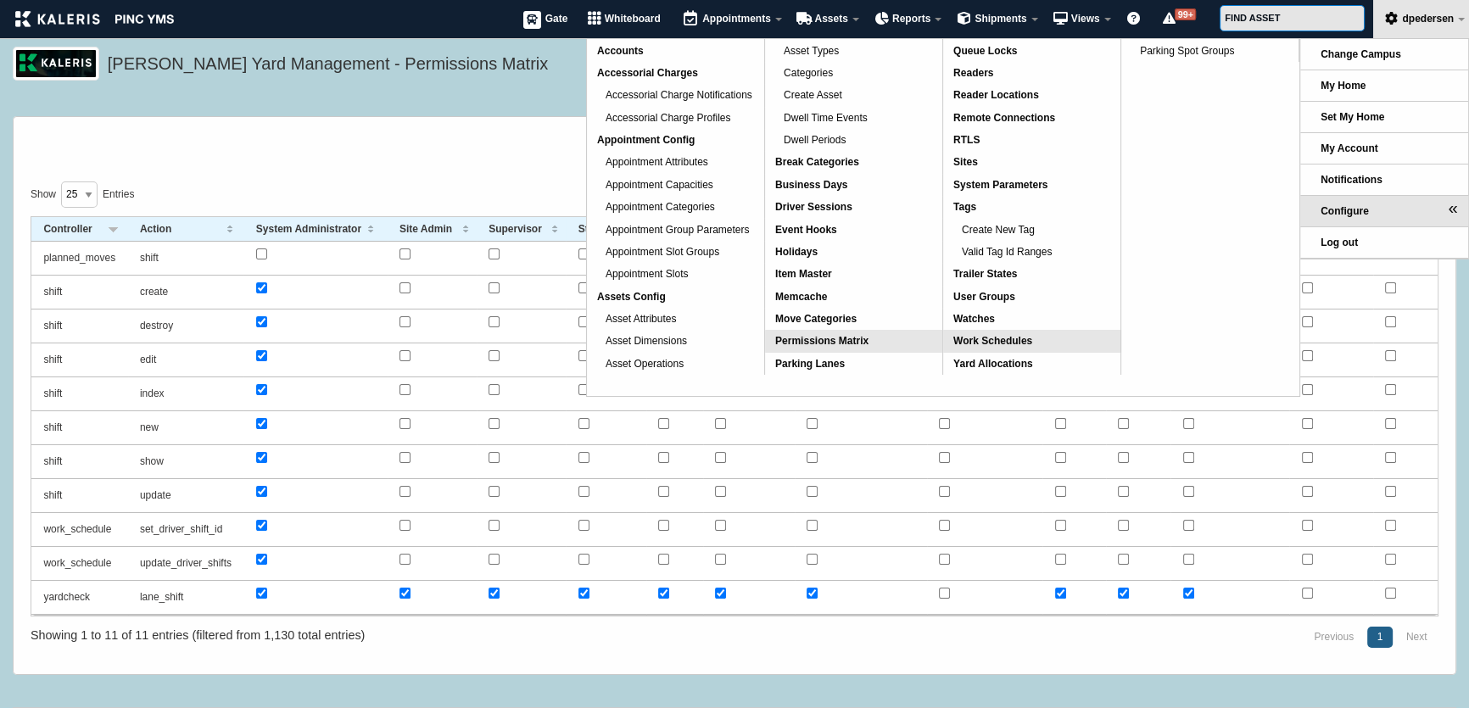
click at [989, 338] on span "Work Schedules" at bounding box center [992, 341] width 79 height 12
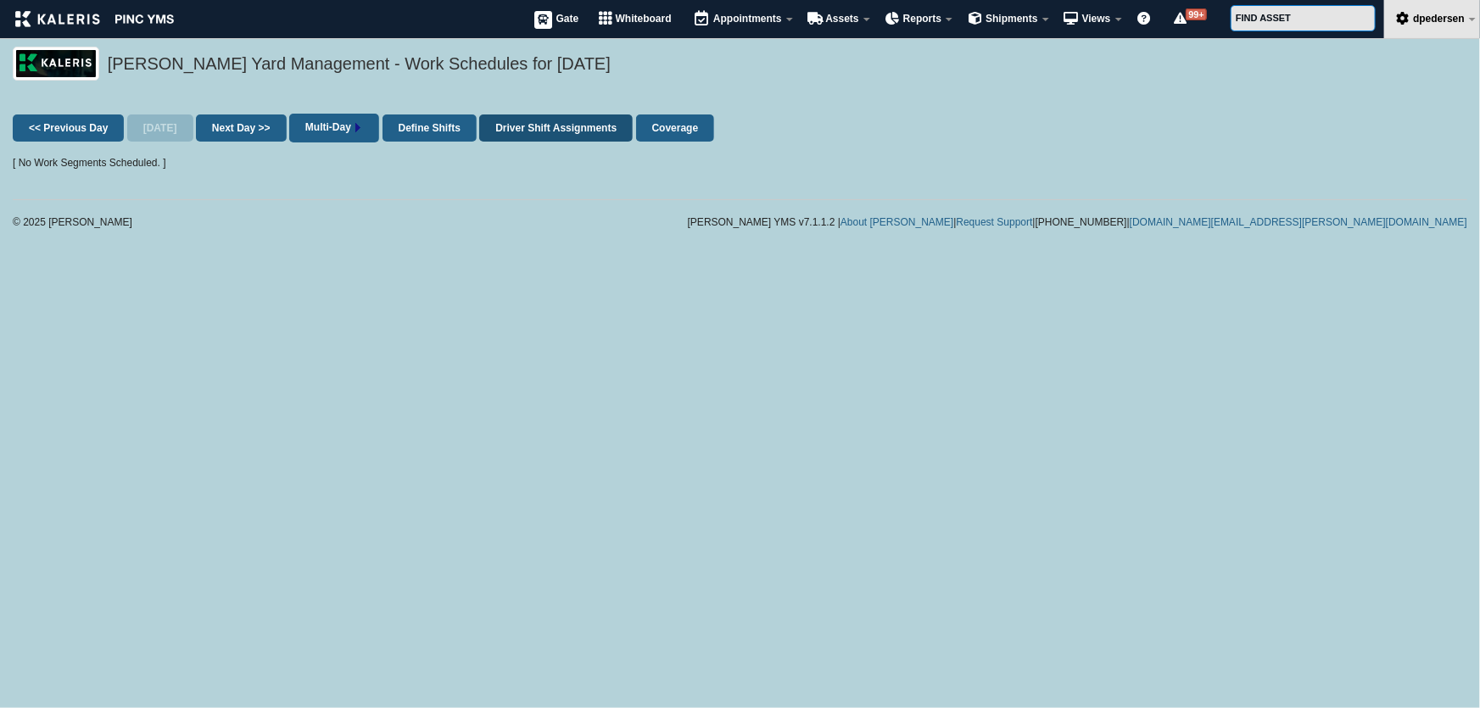
click at [539, 129] on link "Driver Shift Assignments" at bounding box center [556, 128] width 154 height 27
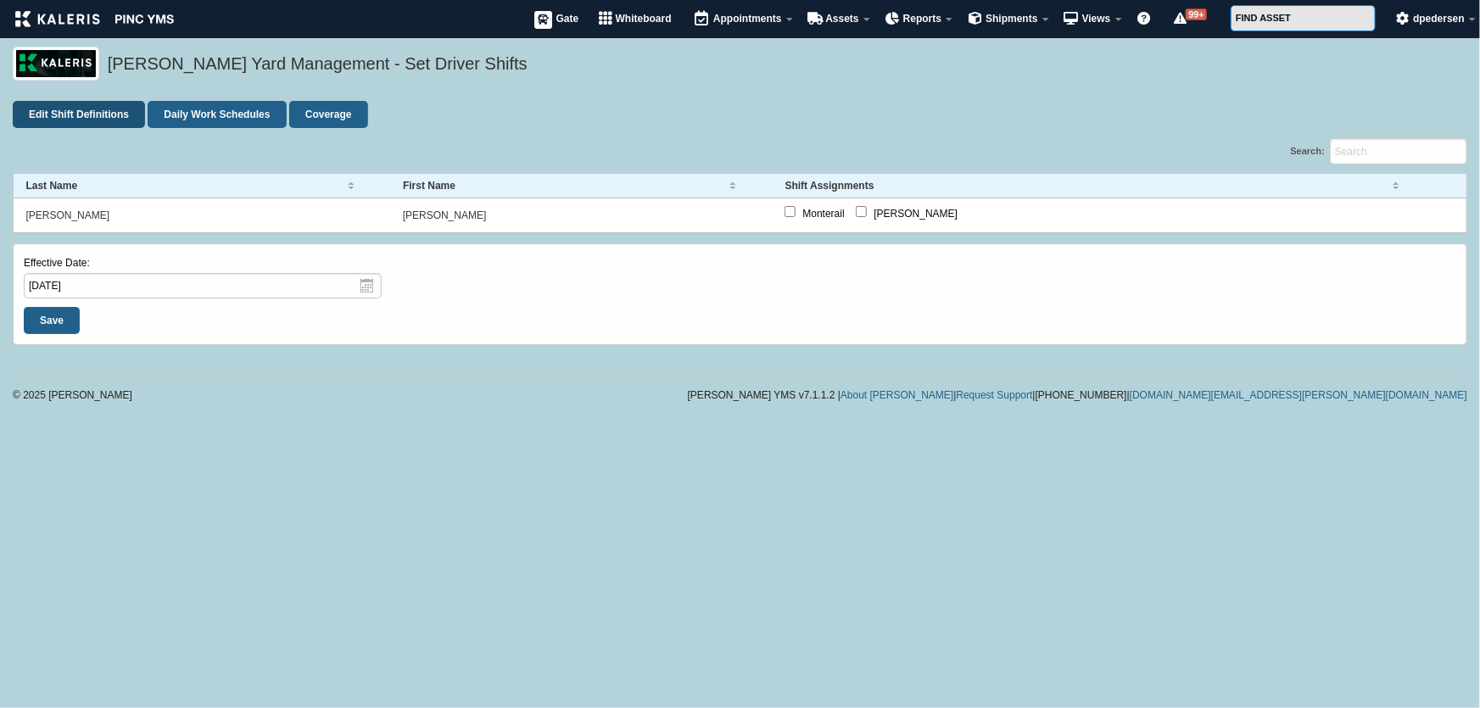
click at [85, 114] on link "Edit Shift Definitions" at bounding box center [79, 114] width 132 height 27
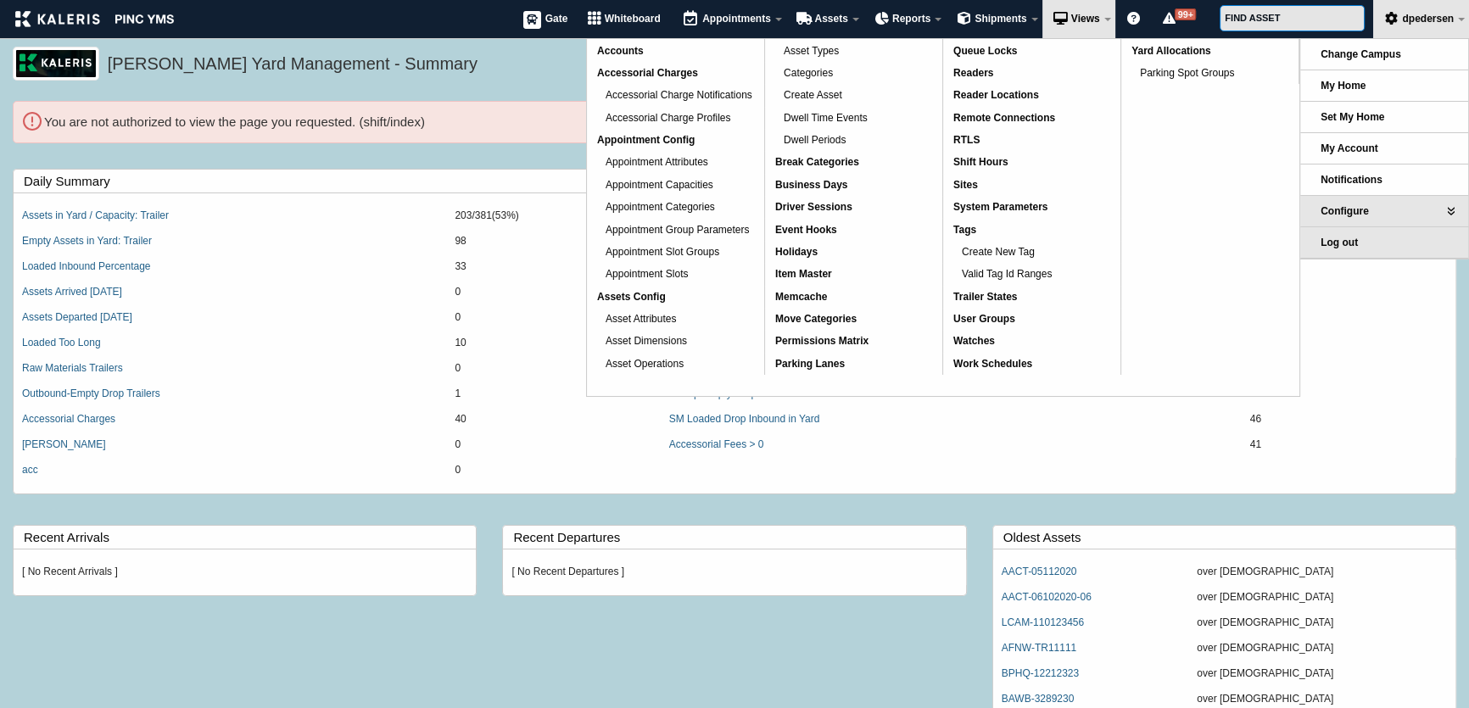
click at [1337, 249] on link "Log out" at bounding box center [1384, 242] width 168 height 31
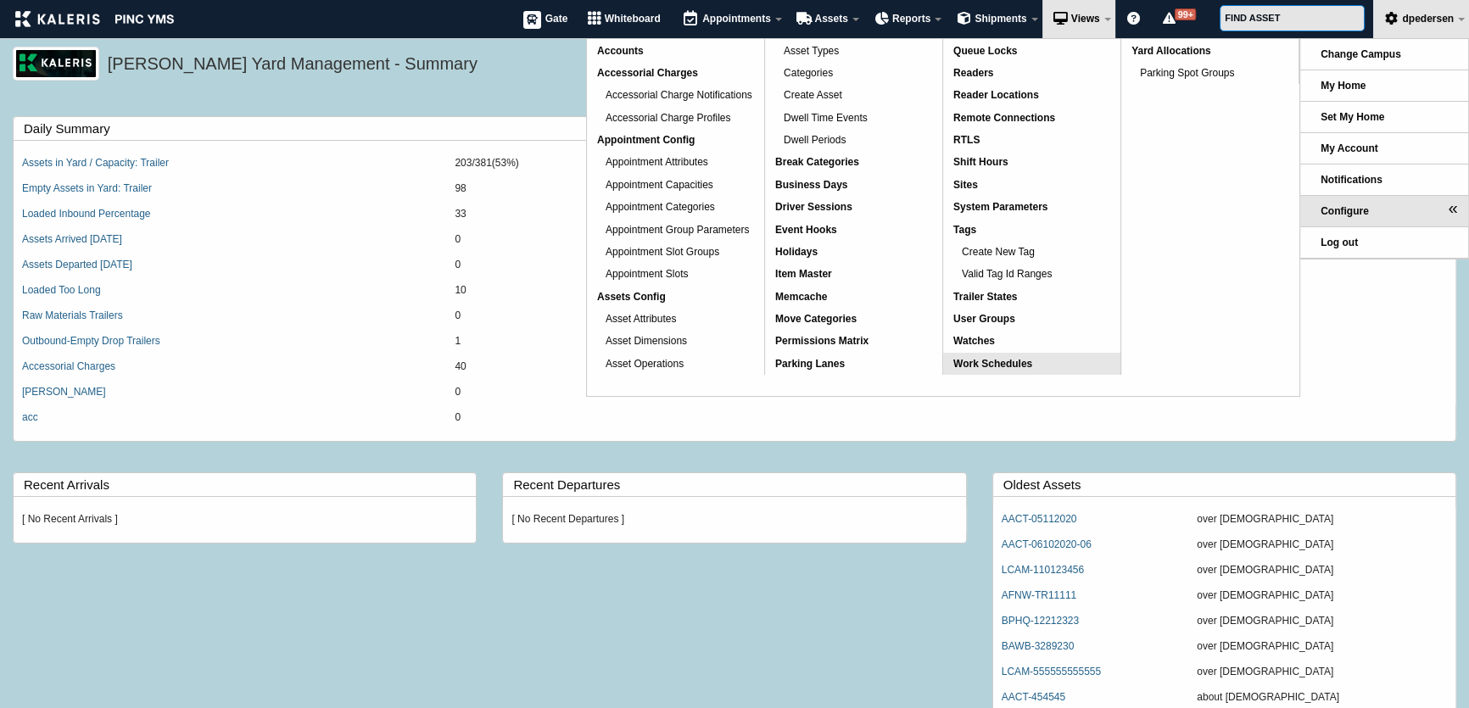
click at [1009, 363] on span "Work Schedules" at bounding box center [992, 364] width 79 height 12
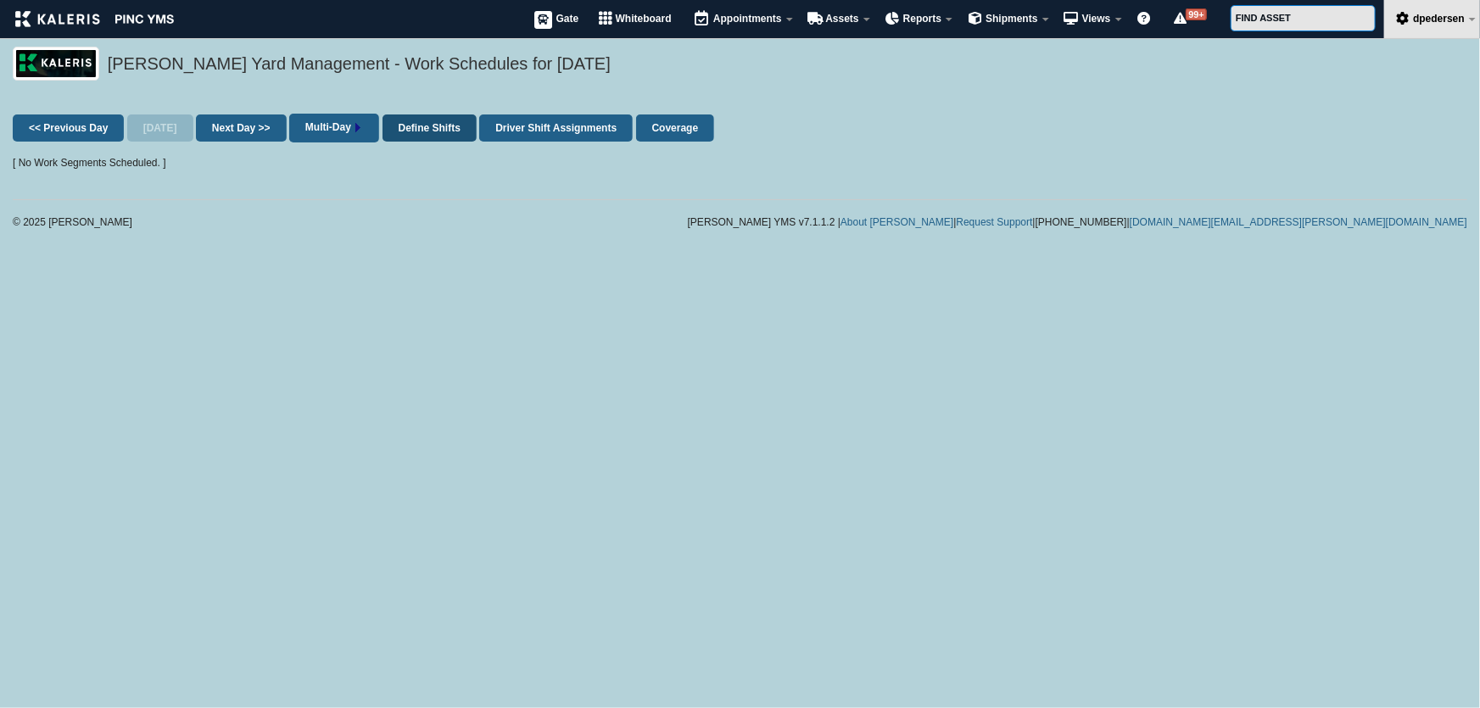
click at [423, 128] on link "Define Shifts" at bounding box center [430, 128] width 94 height 27
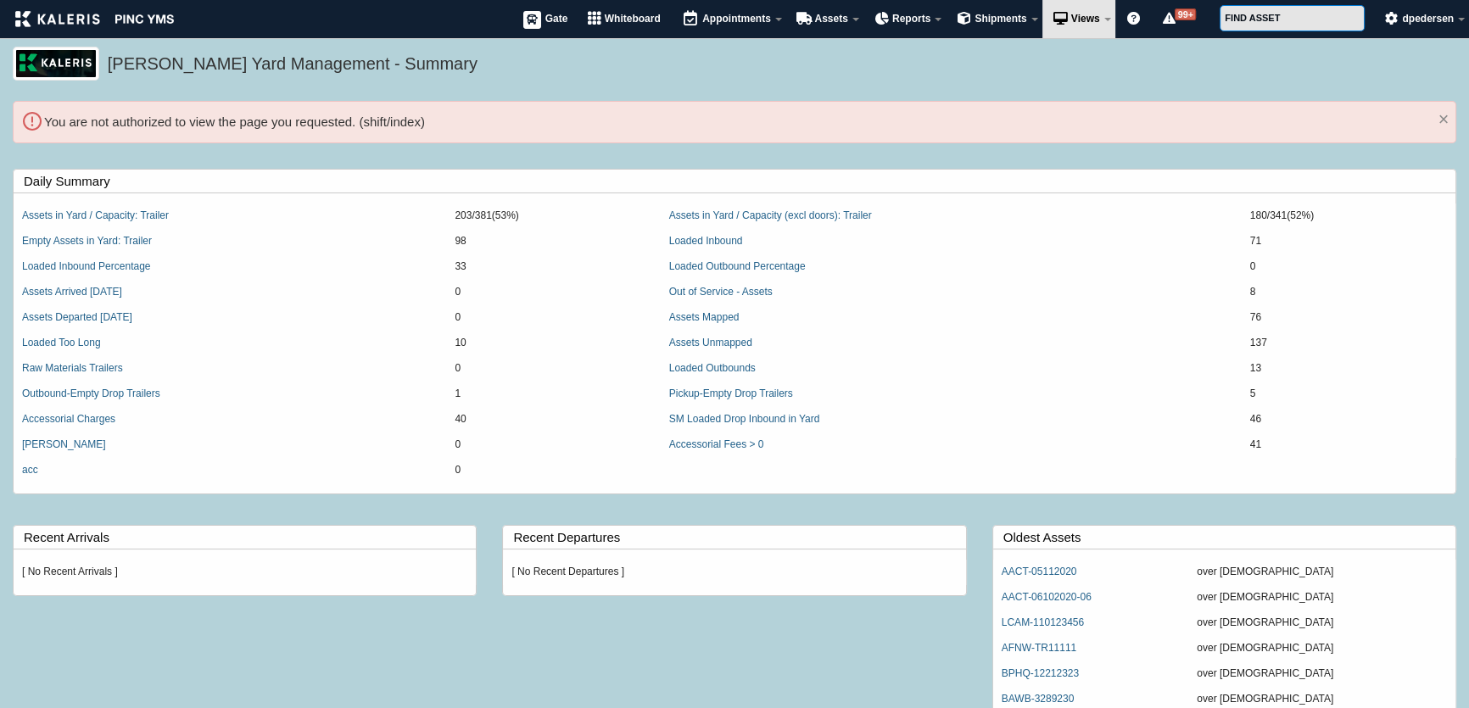
click at [201, 131] on li "You are not authorized to view the page you requested. (shift/index)" at bounding box center [734, 122] width 1381 height 20
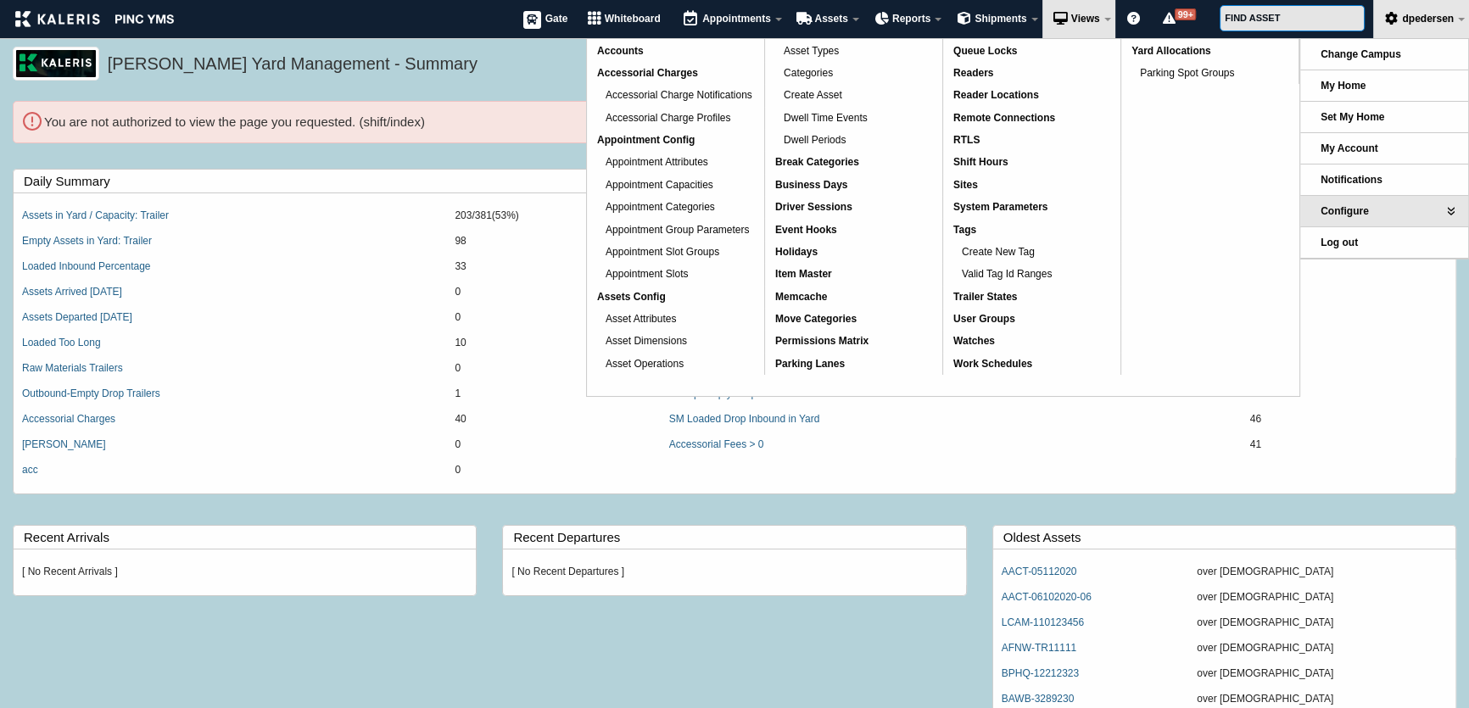
click at [486, 84] on div "Kaleris Yard Management - Summary" at bounding box center [734, 74] width 1469 height 54
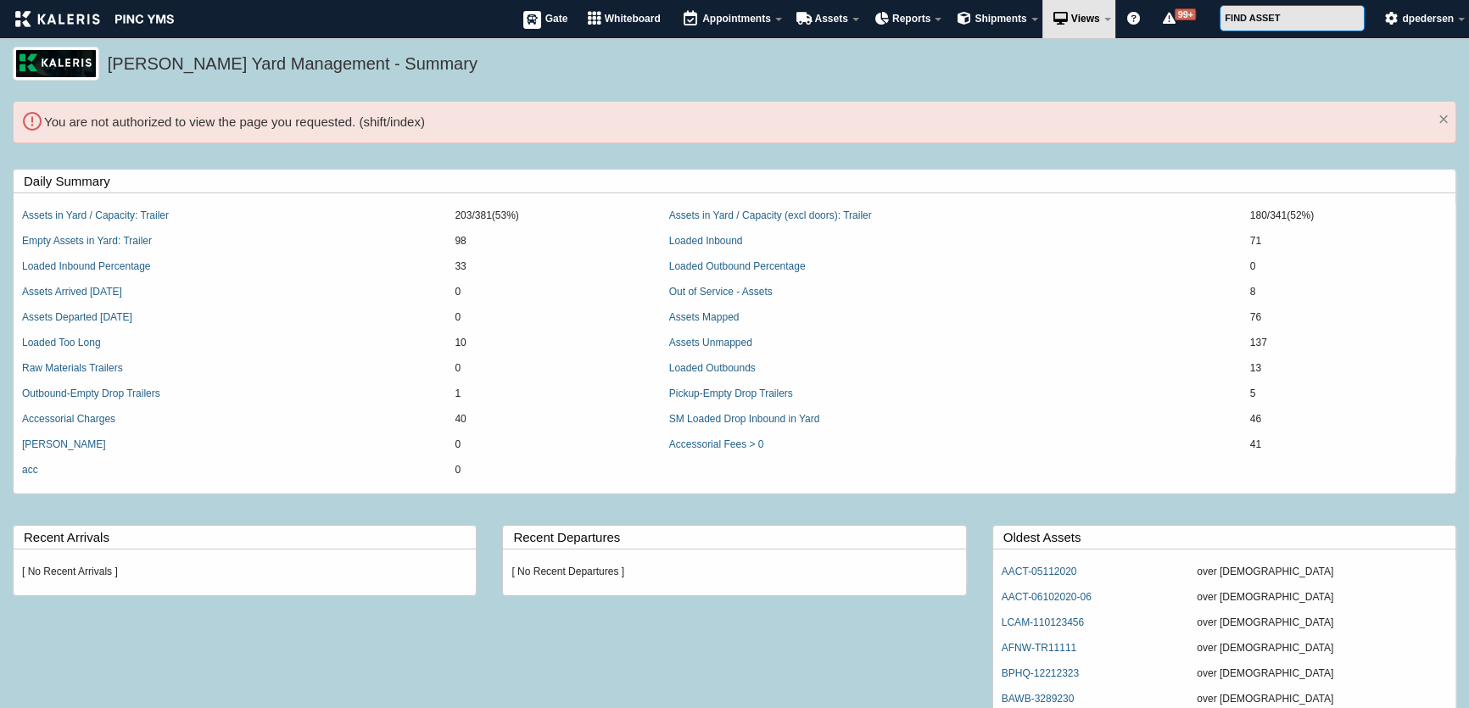
click at [1133, 76] on h5 "Kaleris Yard Management - Summary" at bounding box center [778, 66] width 1340 height 29
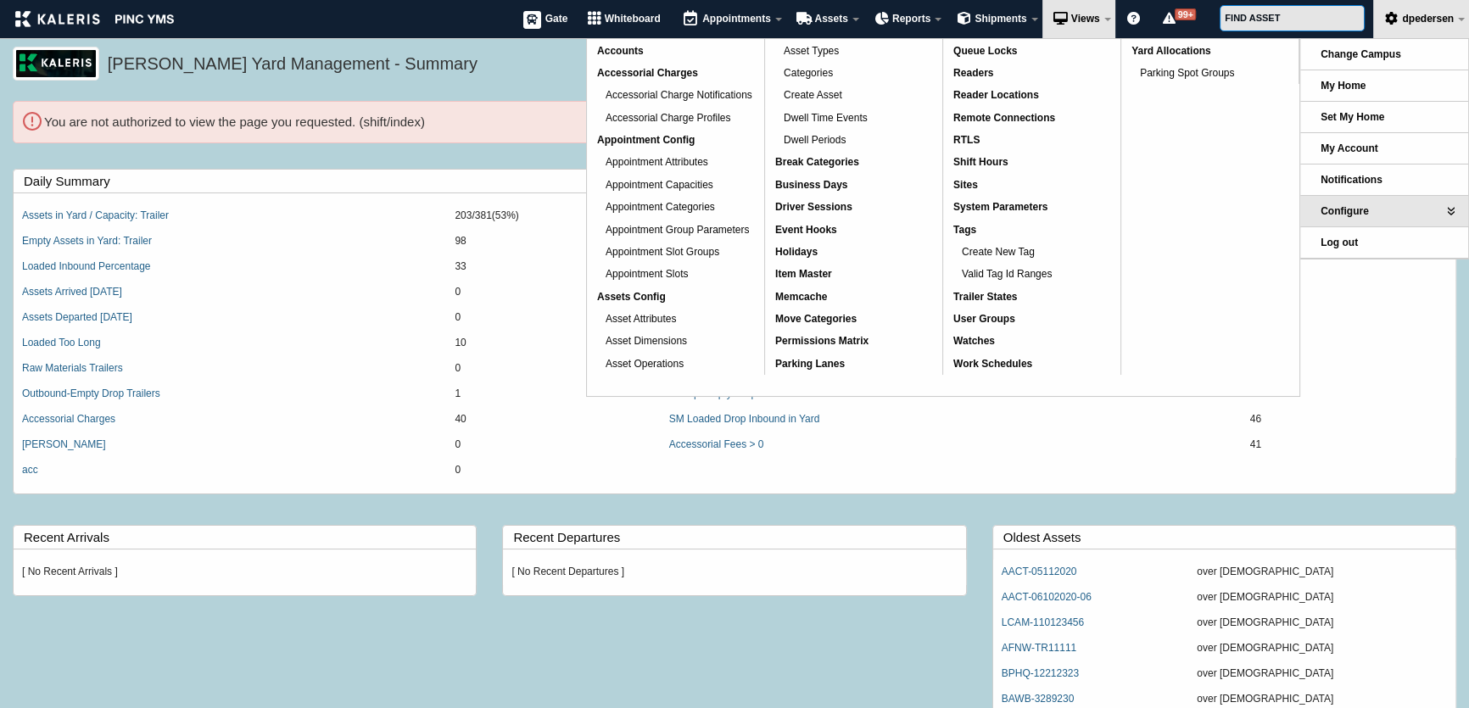
click at [450, 66] on h5 "Kaleris Yard Management - Summary" at bounding box center [778, 66] width 1340 height 29
click at [823, 346] on span "Permissions Matrix" at bounding box center [821, 341] width 93 height 12
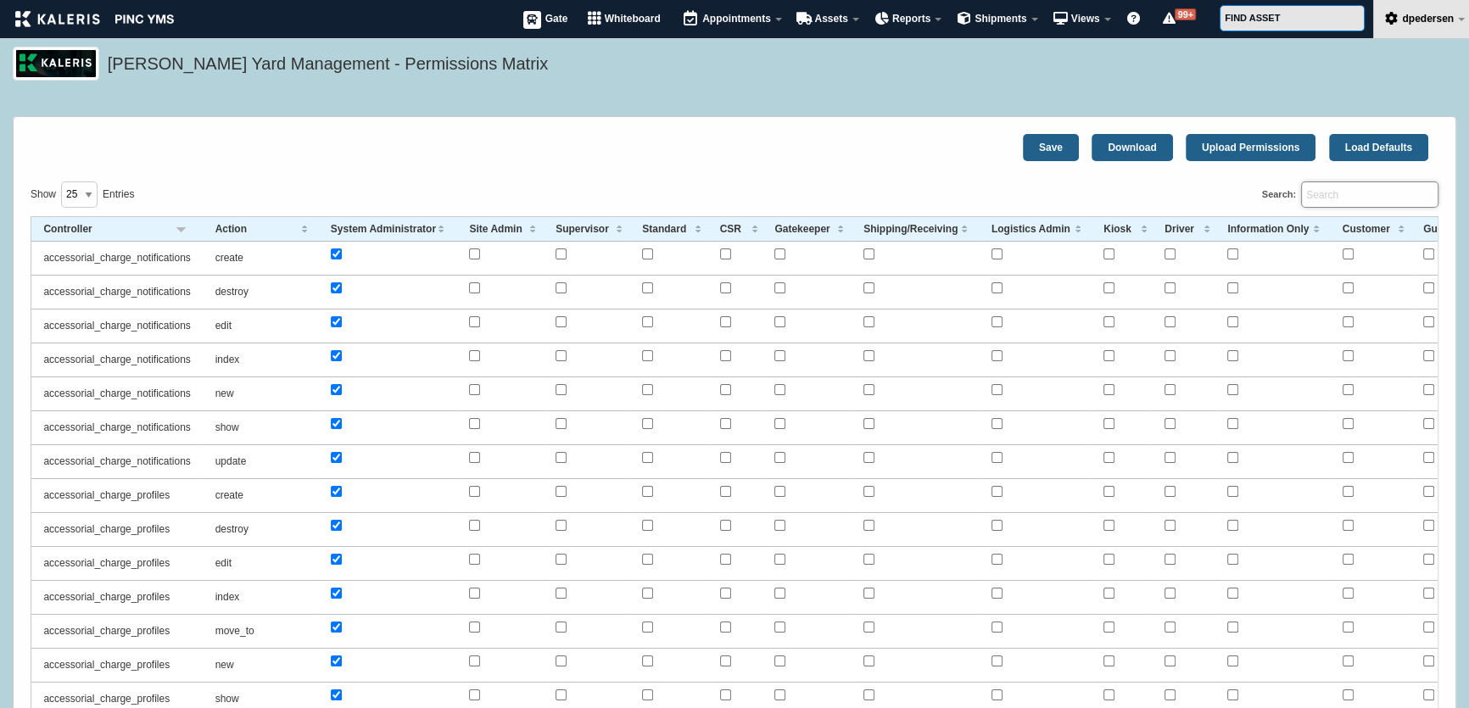
click at [1365, 194] on input "Search:" at bounding box center [1369, 195] width 137 height 26
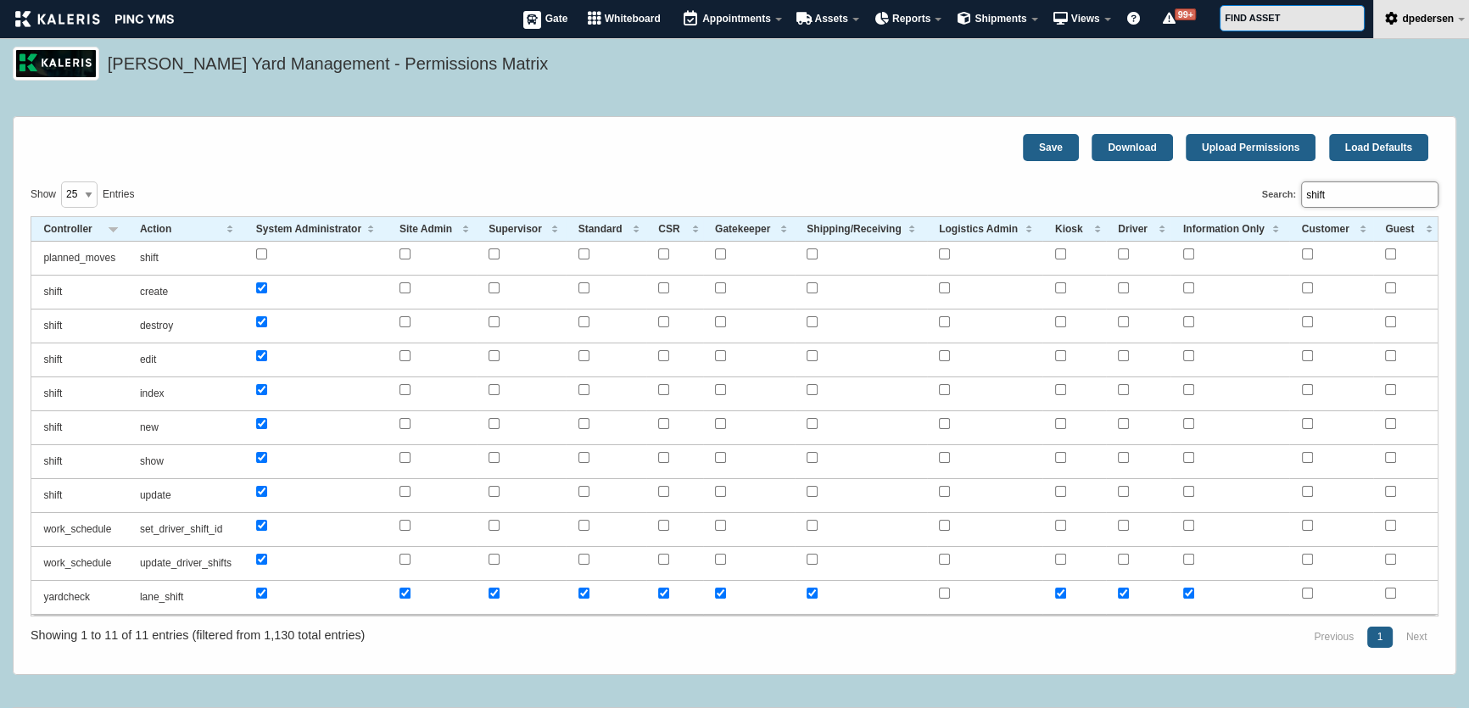
drag, startPoint x: 1344, startPoint y: 187, endPoint x: 1021, endPoint y: 175, distance: 322.6
click at [1059, 177] on fieldset "Save Download Upload Permissions Load Defaults Show 25 50 100 250 All entries S…" at bounding box center [735, 395] width 1444 height 558
click at [152, 394] on td "index" at bounding box center [186, 394] width 116 height 34
click at [52, 391] on td "shift" at bounding box center [79, 394] width 97 height 34
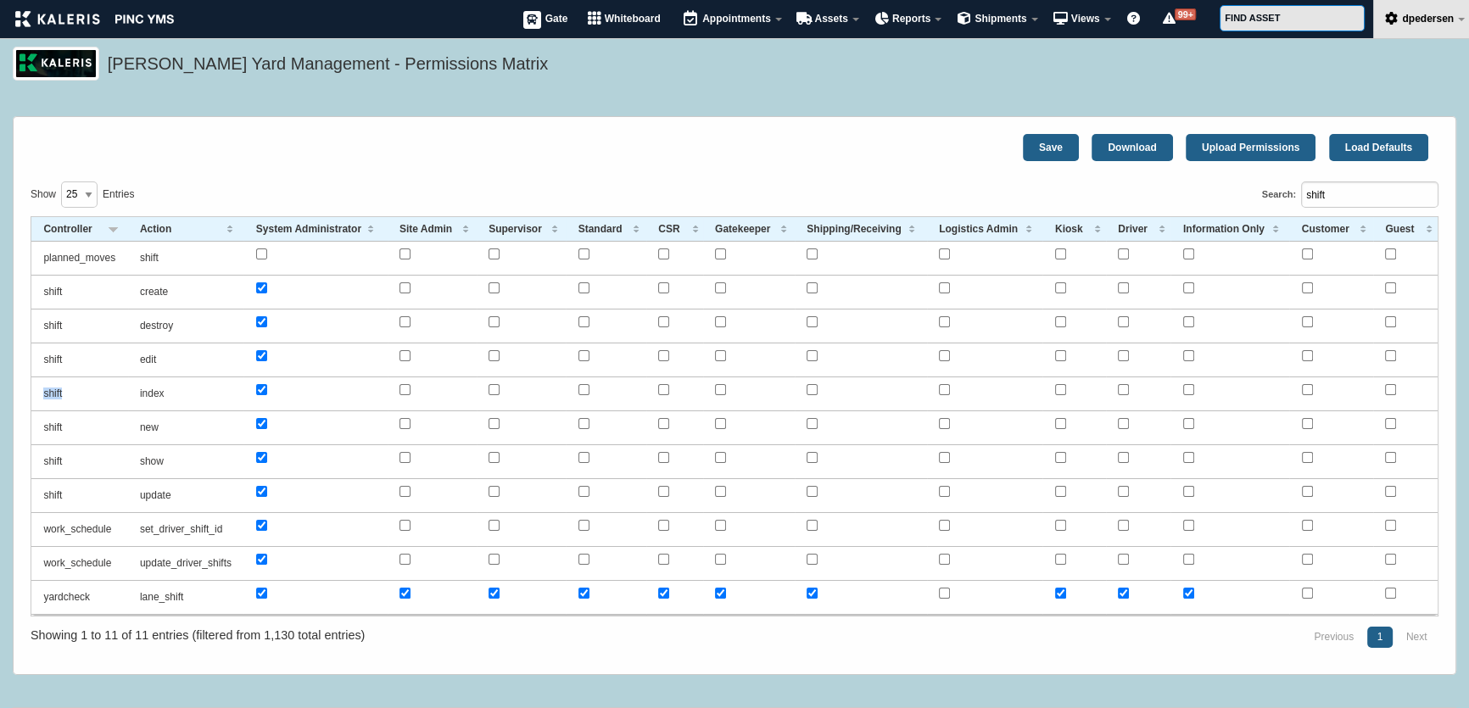
click at [52, 391] on td "shift" at bounding box center [79, 394] width 97 height 34
click at [1349, 189] on input "shift" at bounding box center [1369, 195] width 137 height 26
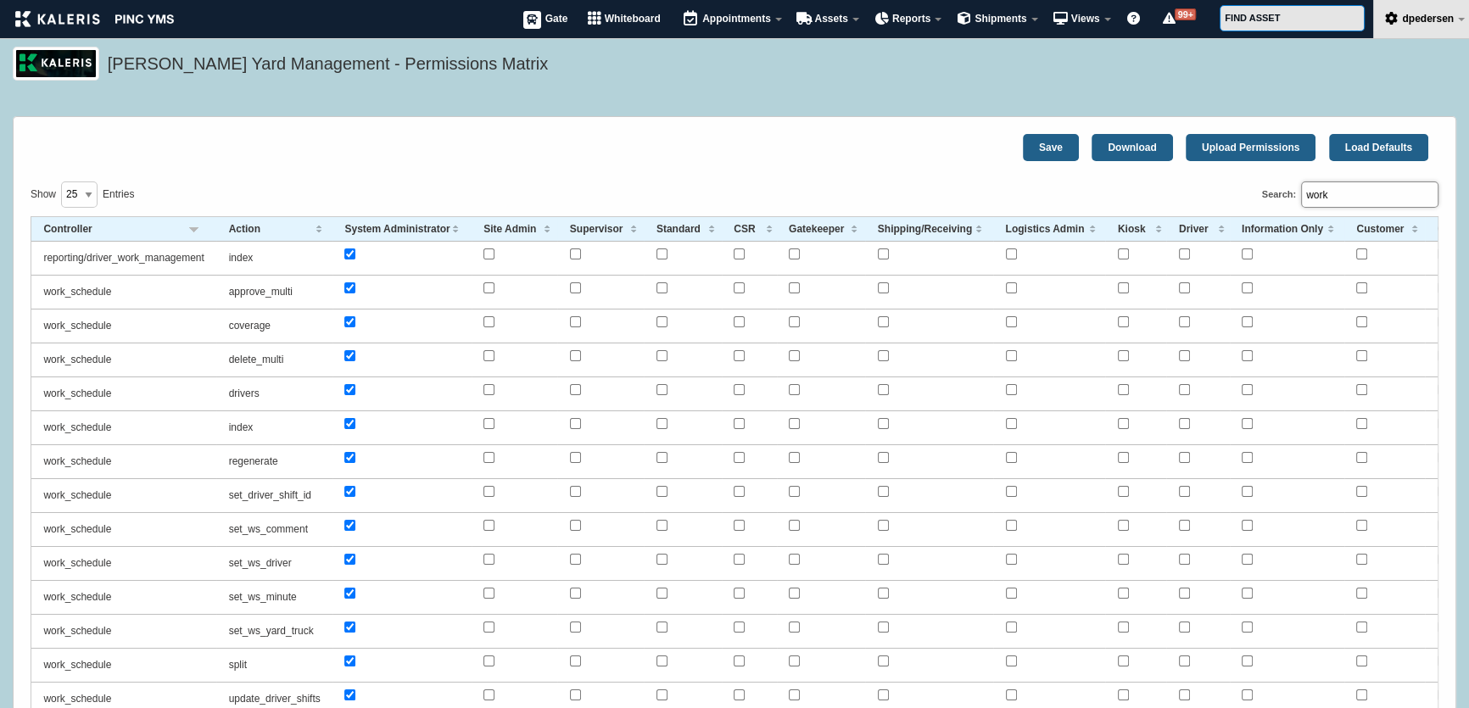
type input "work"
click at [726, 91] on div "Kaleris Yard Management - Permissions Matrix" at bounding box center [734, 74] width 1469 height 54
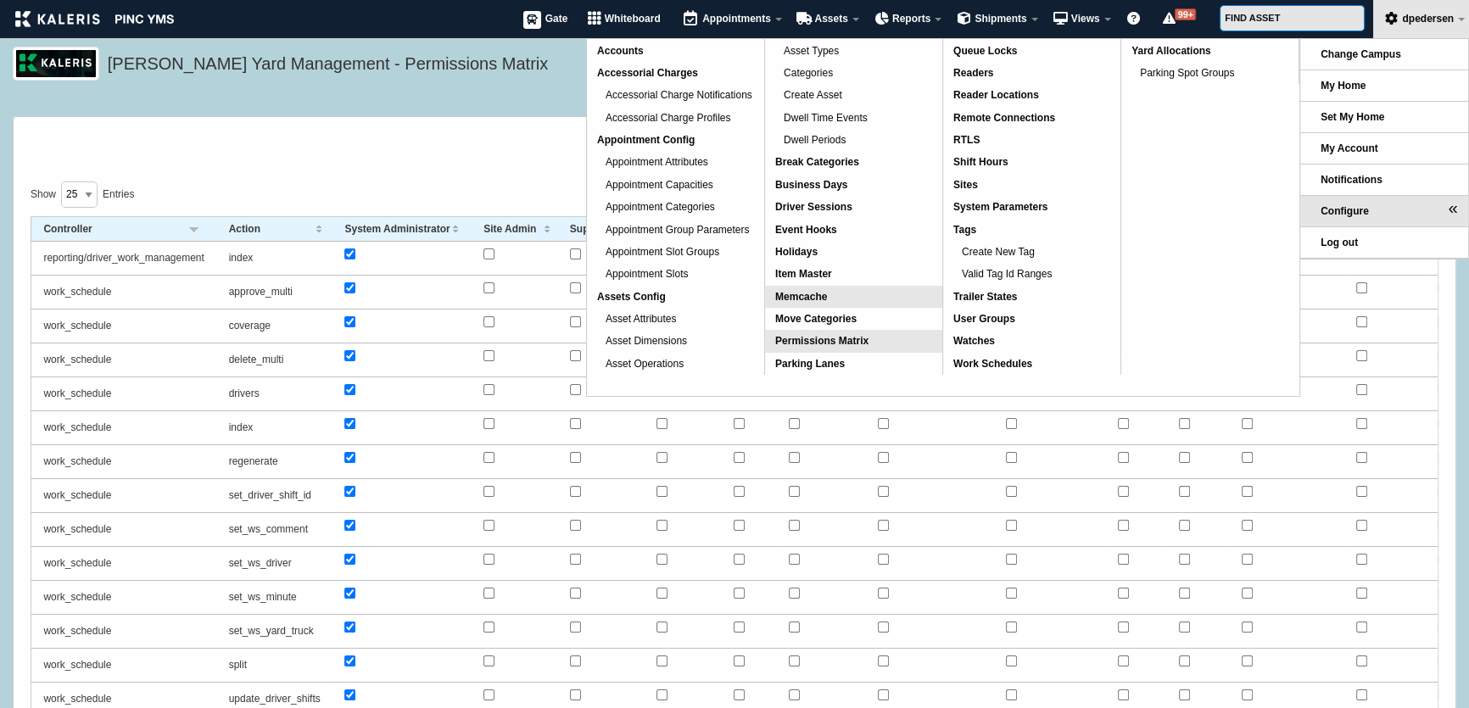
click at [799, 297] on span "Memcache" at bounding box center [801, 297] width 52 height 12
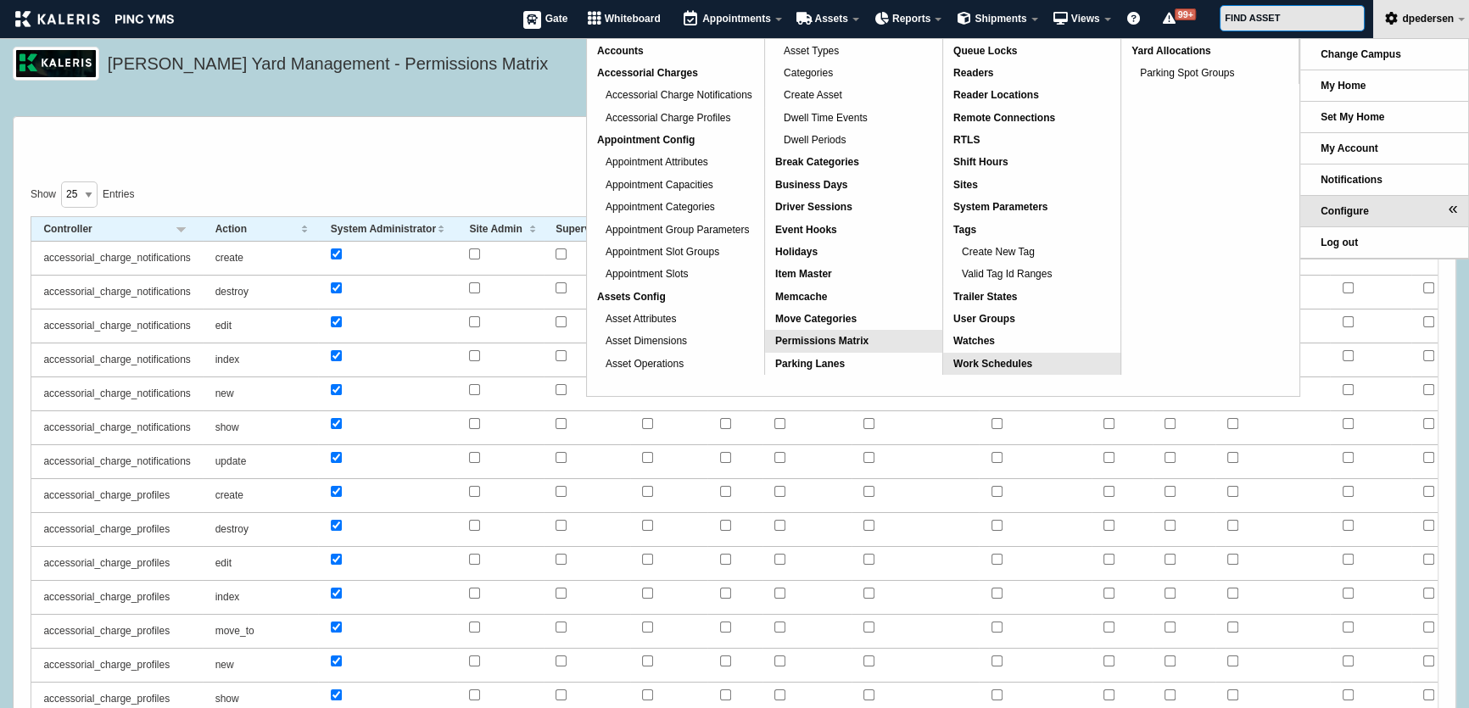
click at [992, 367] on span "Work Schedules" at bounding box center [992, 364] width 79 height 12
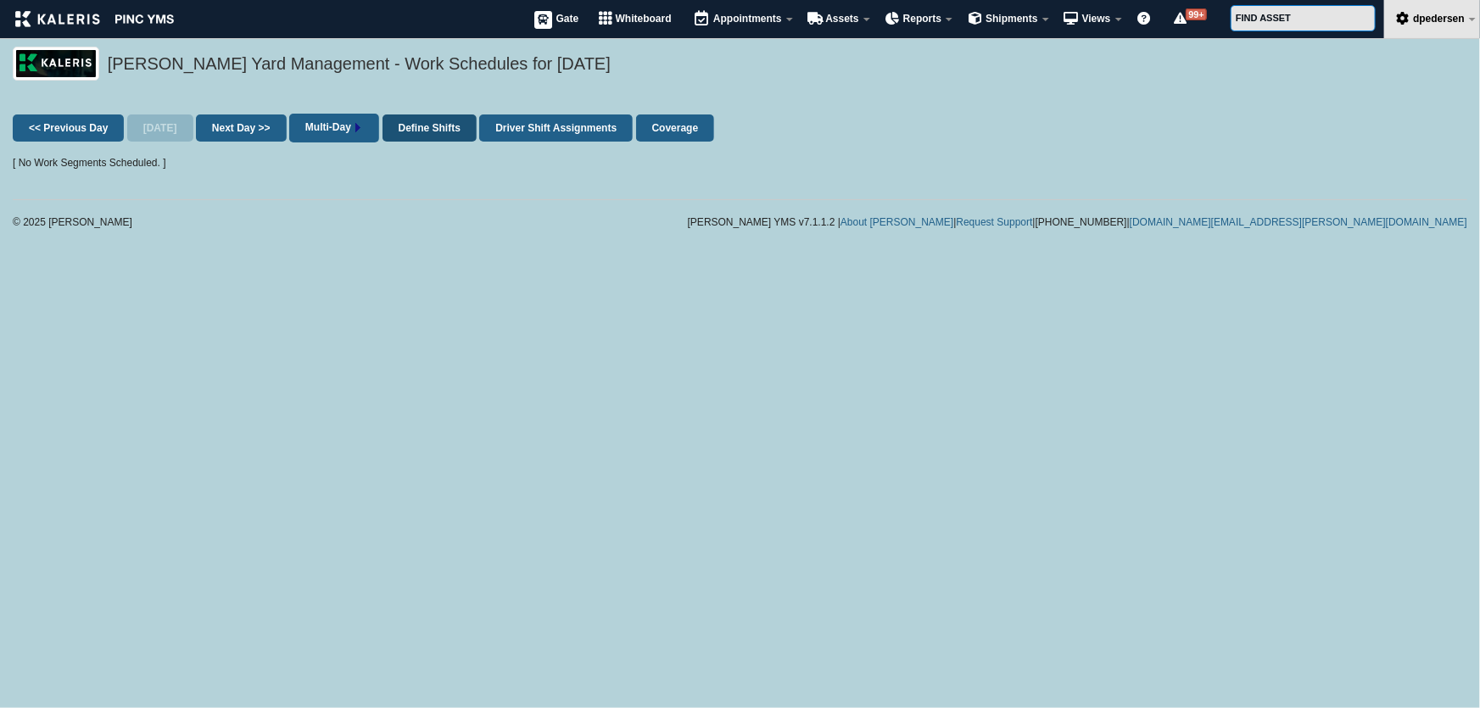
click at [413, 131] on link "Define Shifts" at bounding box center [430, 128] width 94 height 27
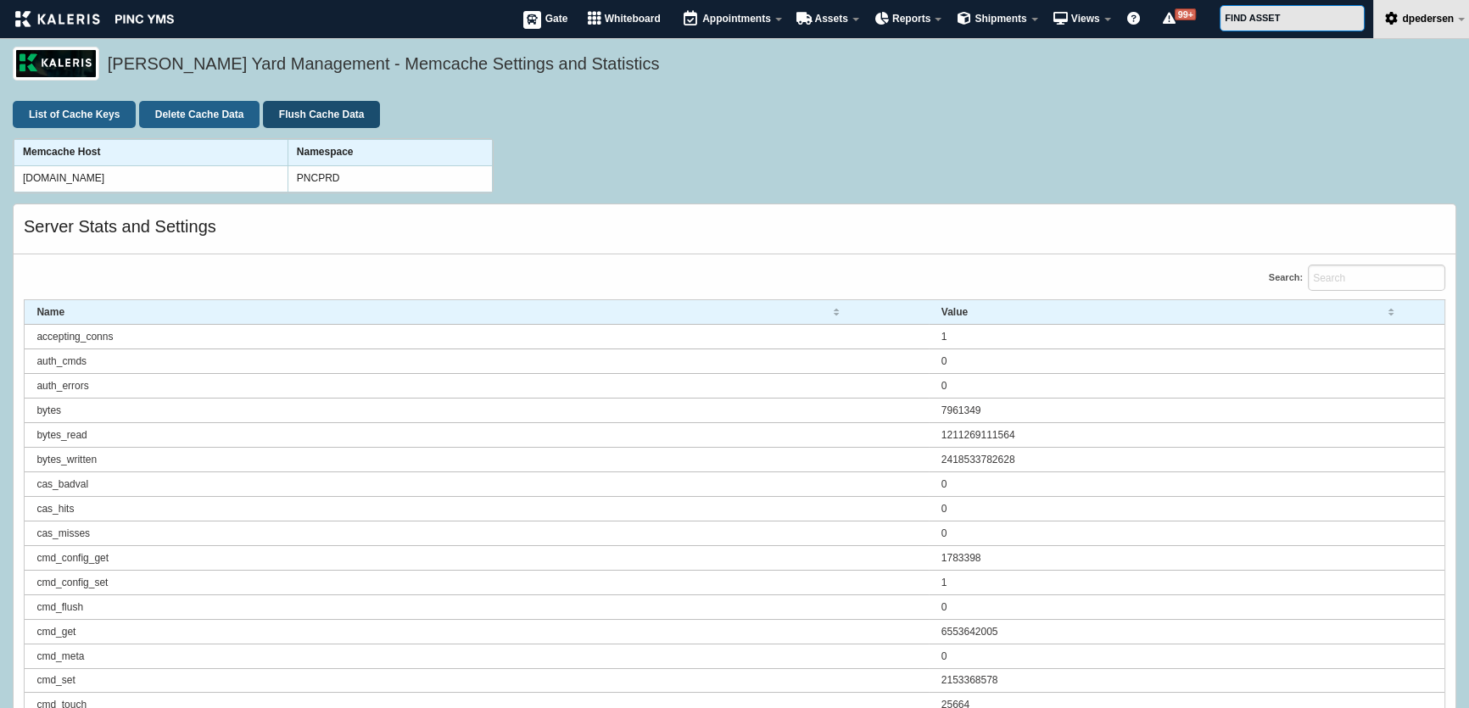
click at [306, 110] on link "Flush Cache Data" at bounding box center [322, 114] width 118 height 27
click at [326, 106] on link "Flush Cache Data" at bounding box center [322, 114] width 118 height 27
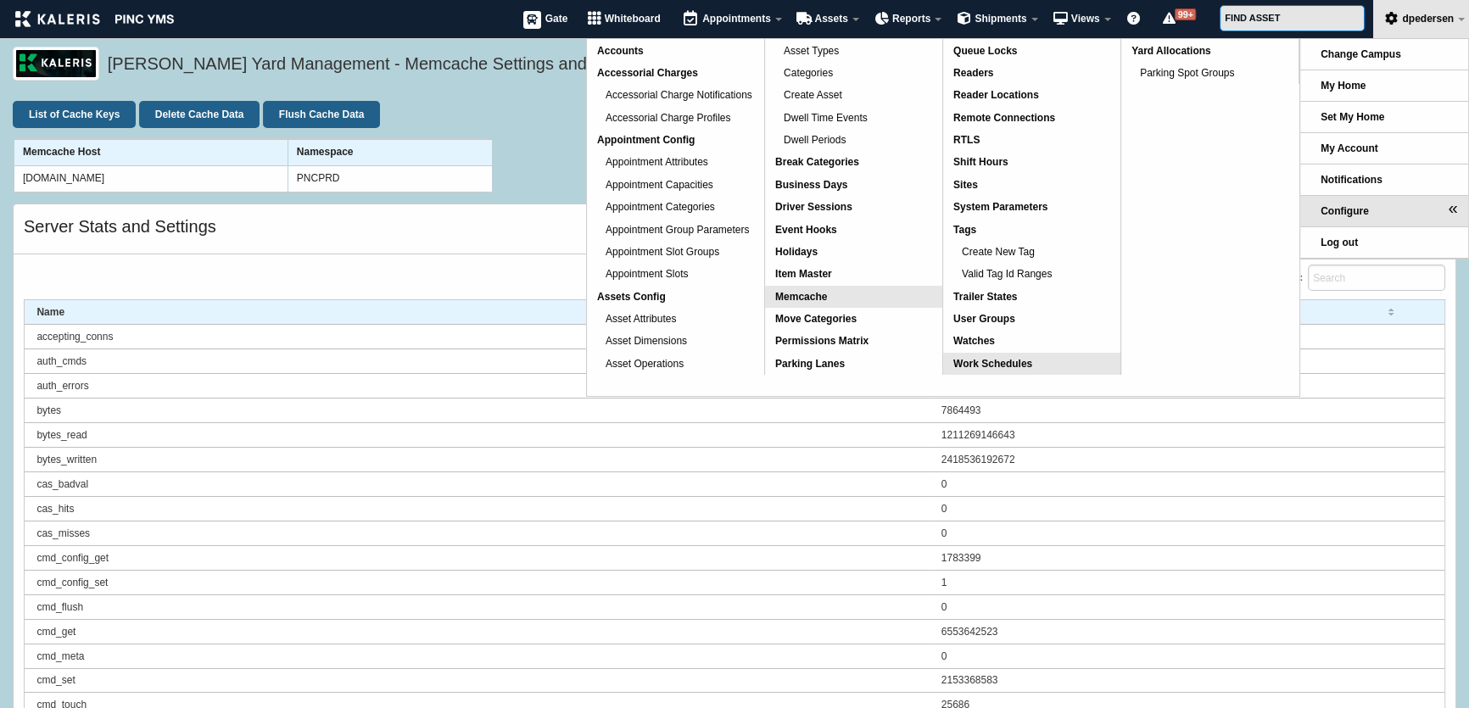
click at [1013, 358] on span "Work Schedules" at bounding box center [992, 364] width 79 height 12
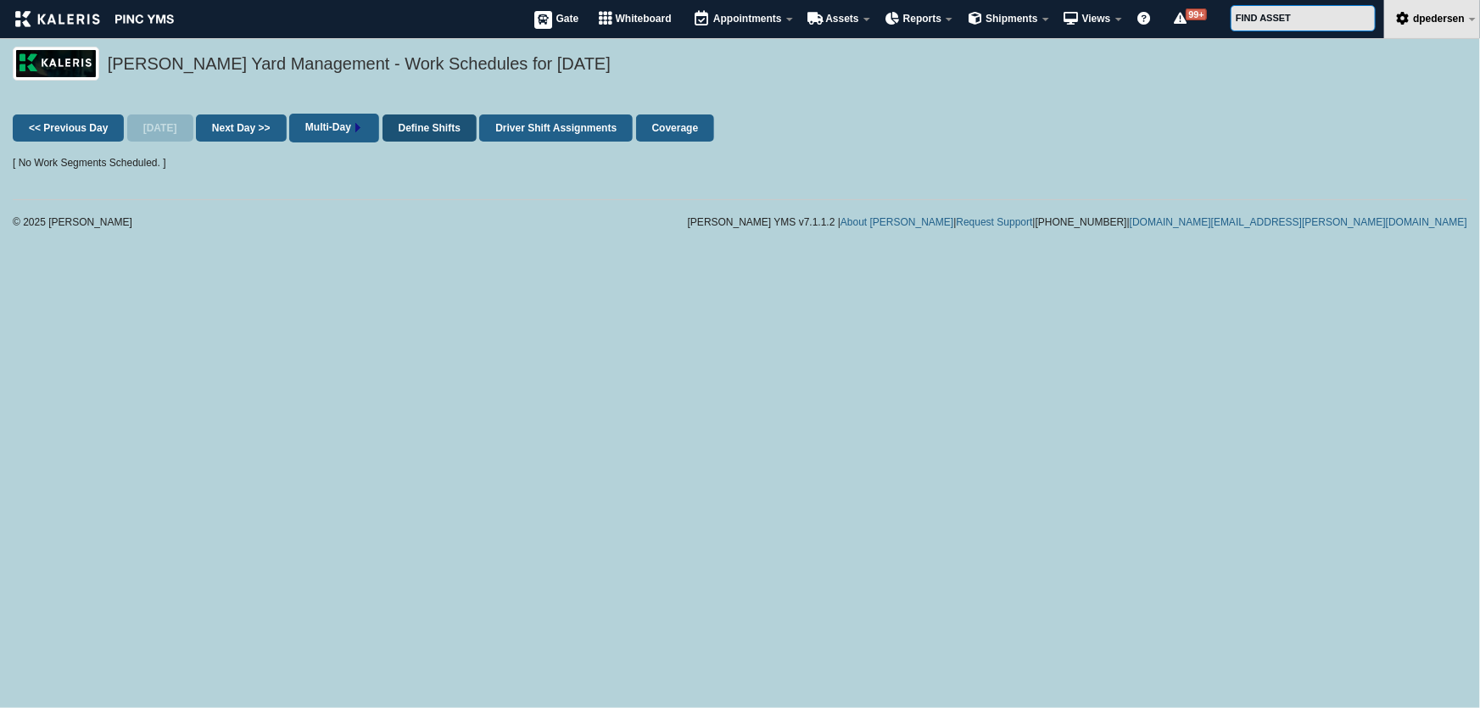
click at [420, 129] on link "Define Shifts" at bounding box center [430, 128] width 94 height 27
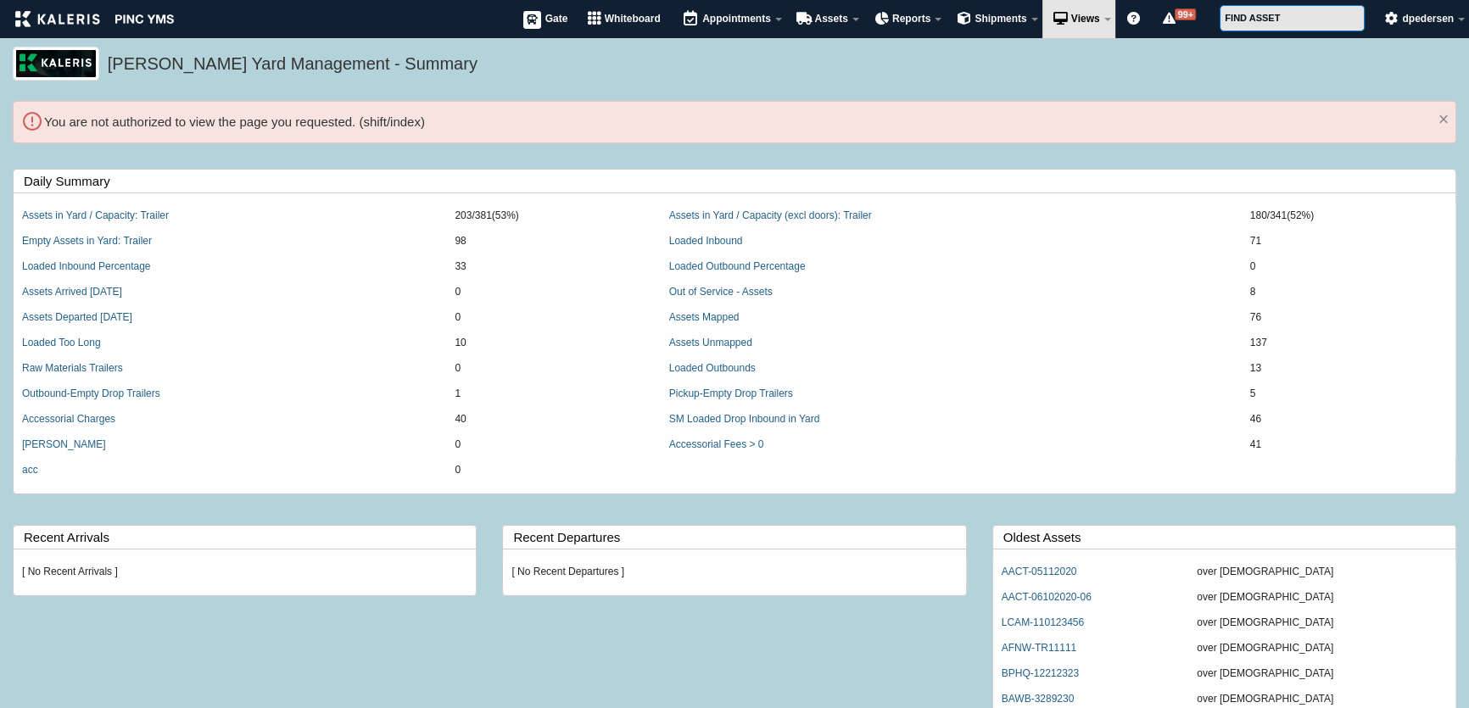
click at [316, 118] on li "You are not authorized to view the page you requested. (shift/index)" at bounding box center [734, 122] width 1381 height 20
click at [229, 110] on div "You are not authorized to view the page you requested. (shift/index) ×" at bounding box center [735, 122] width 1444 height 42
click at [231, 128] on li "You are not authorized to view the page you requested. (shift/index)" at bounding box center [734, 122] width 1381 height 20
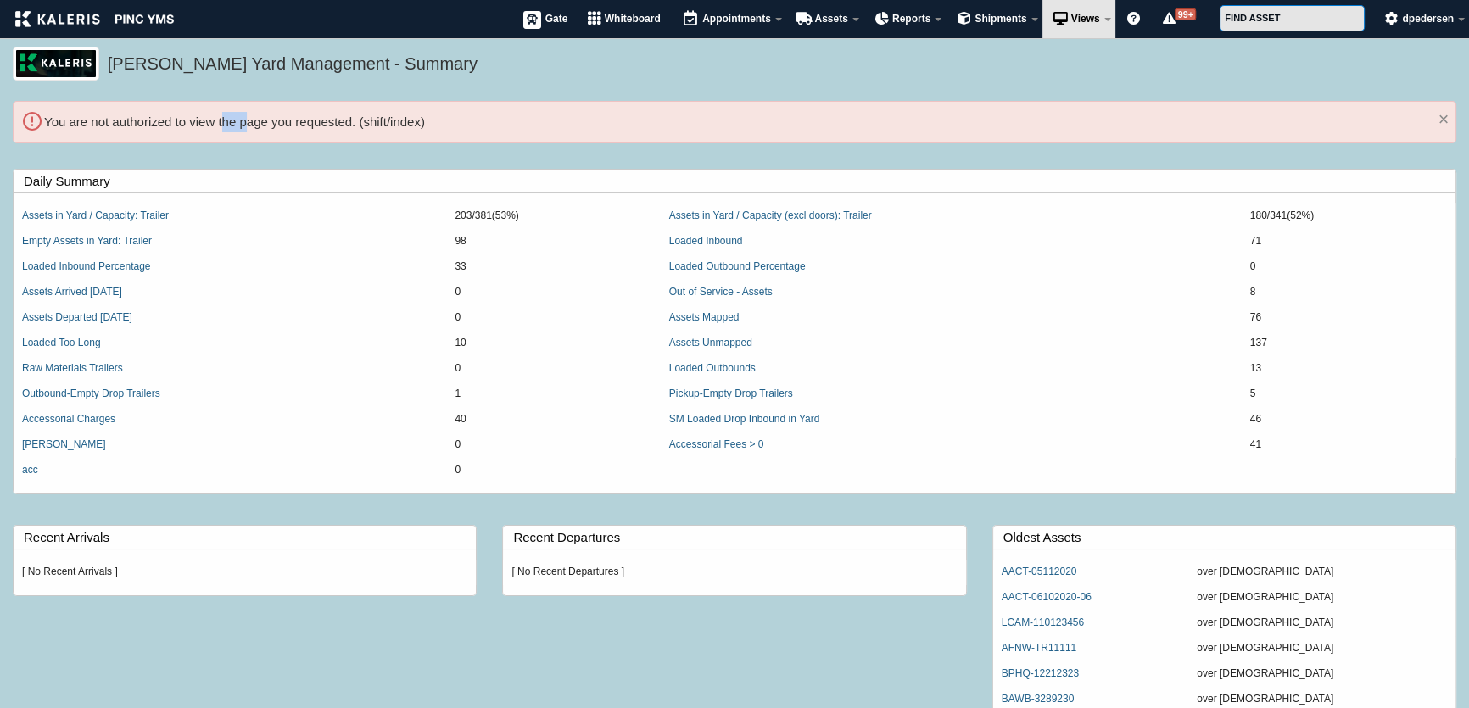
click at [231, 128] on li "You are not authorized to view the page you requested. (shift/index)" at bounding box center [734, 122] width 1381 height 20
click at [260, 64] on h5 "Kaleris Yard Management - Summary" at bounding box center [778, 66] width 1340 height 29
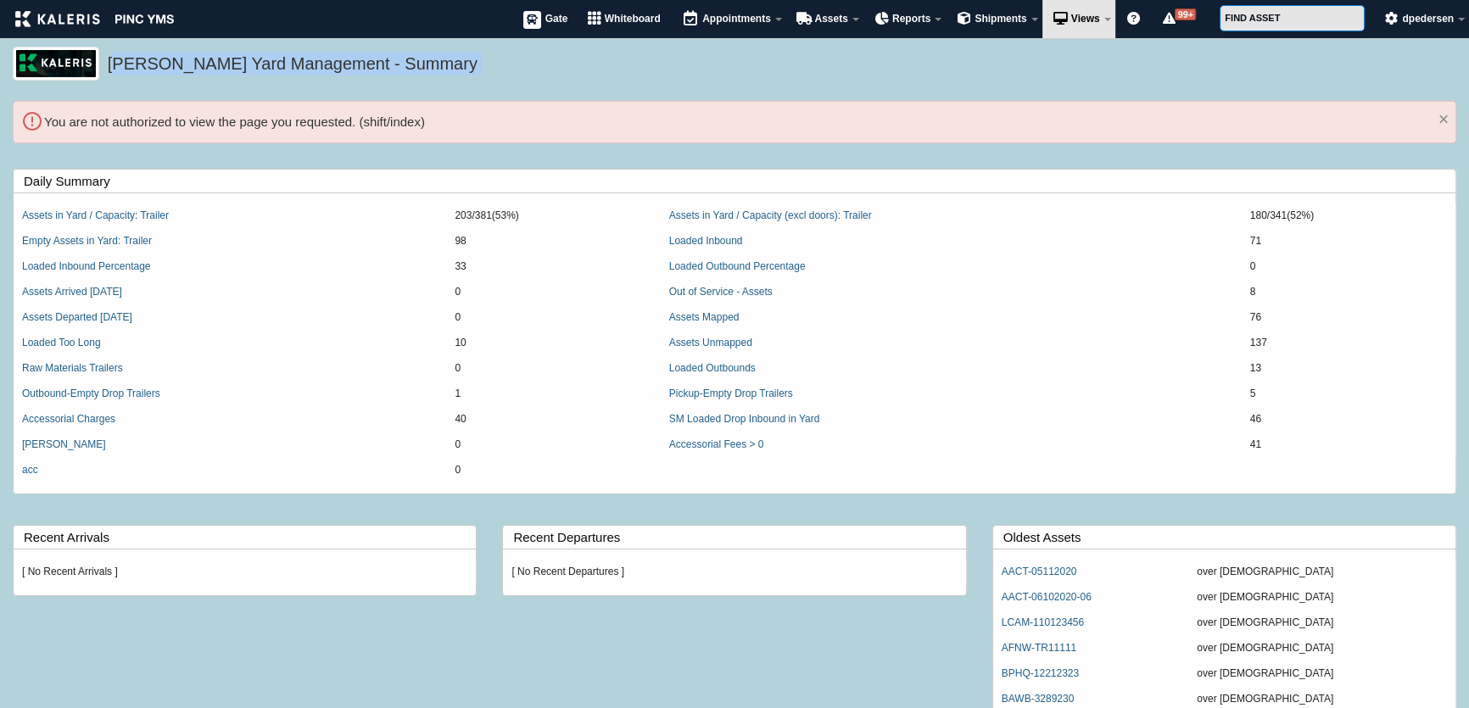
click at [411, 59] on h5 "Kaleris Yard Management - Summary" at bounding box center [778, 66] width 1340 height 29
click at [167, 62] on h5 "Kaleris Yard Management - Summary" at bounding box center [778, 66] width 1340 height 29
click at [381, 70] on h5 "Kaleris Yard Management - Summary" at bounding box center [778, 66] width 1340 height 29
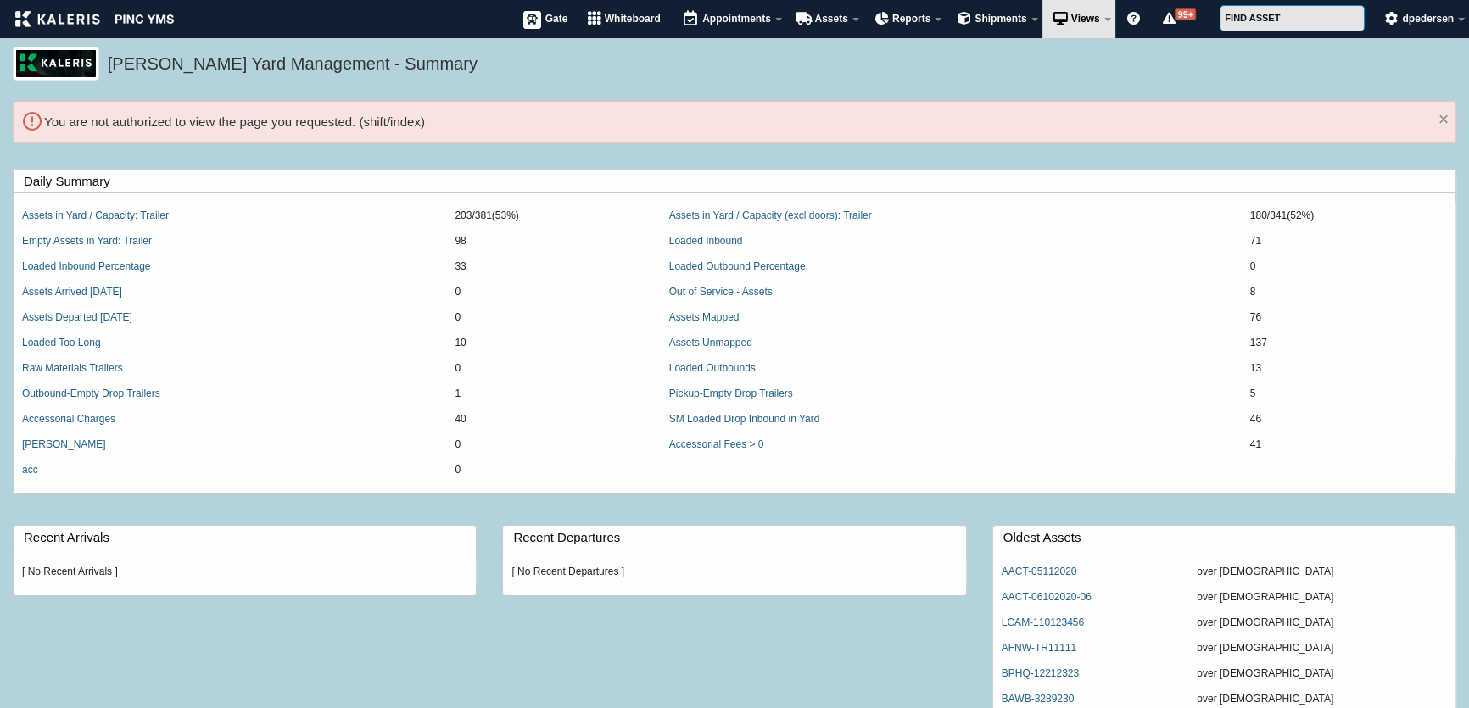
click at [254, 59] on h5 "Kaleris Yard Management - Summary" at bounding box center [778, 66] width 1340 height 29
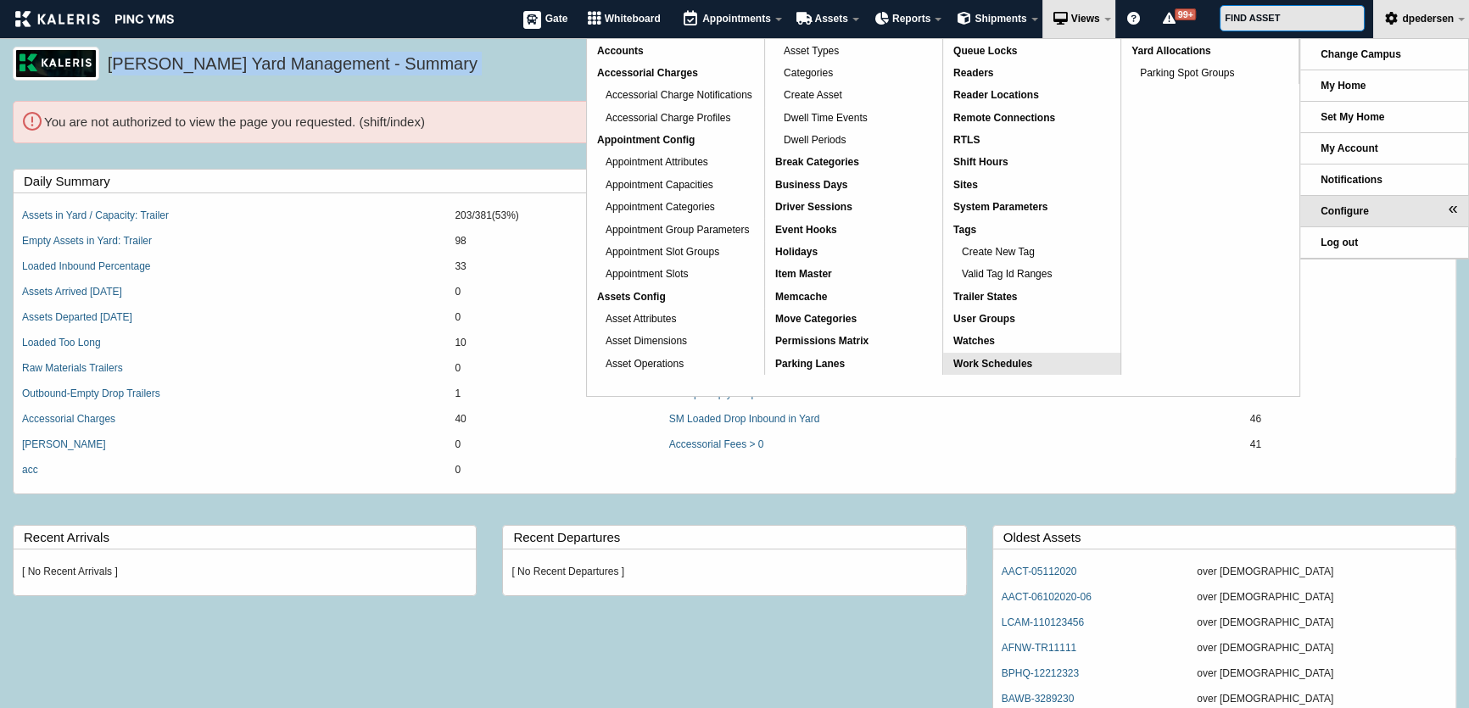
click at [993, 366] on span "Work Schedules" at bounding box center [992, 364] width 79 height 12
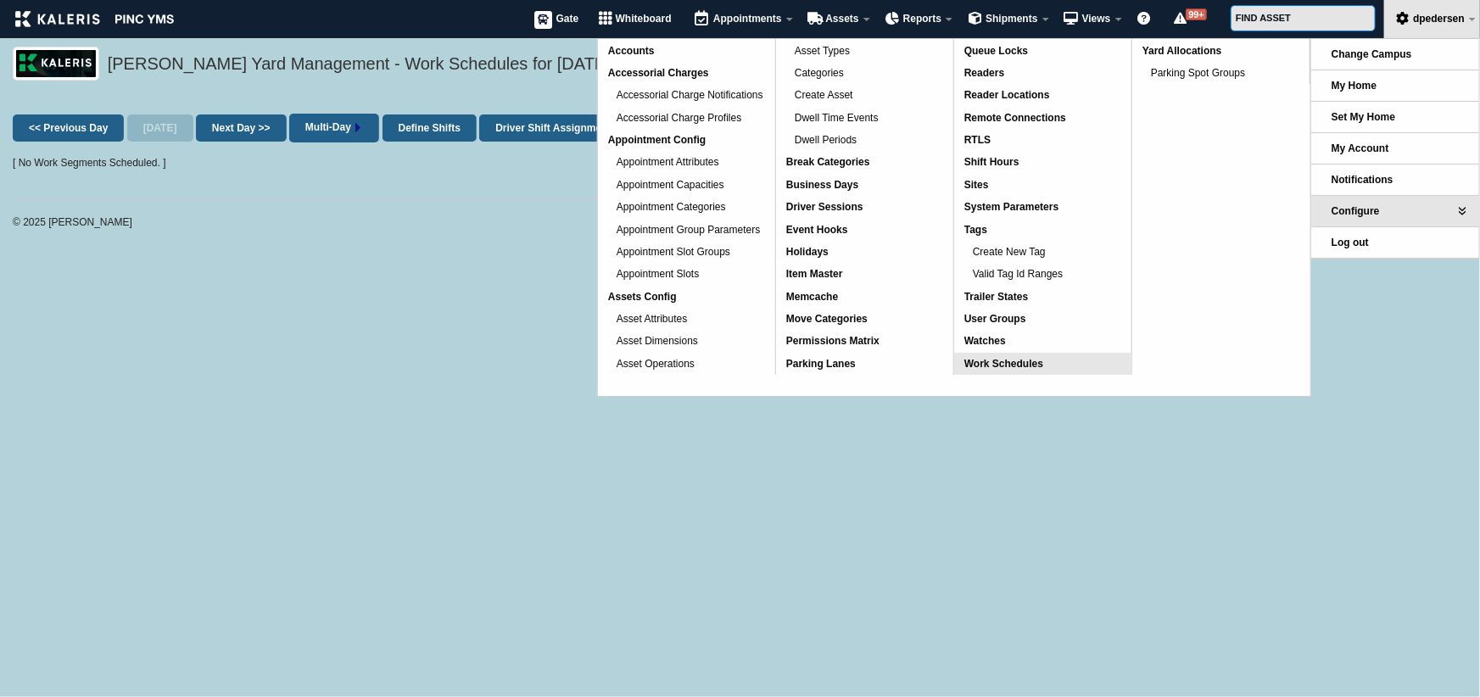
drag, startPoint x: 363, startPoint y: 259, endPoint x: 366, endPoint y: 233, distance: 25.6
click at [363, 238] on html "MENU Gate Whiteboard Appointments Appointments Appointment Filters Assets Move …" at bounding box center [740, 119] width 1480 height 238
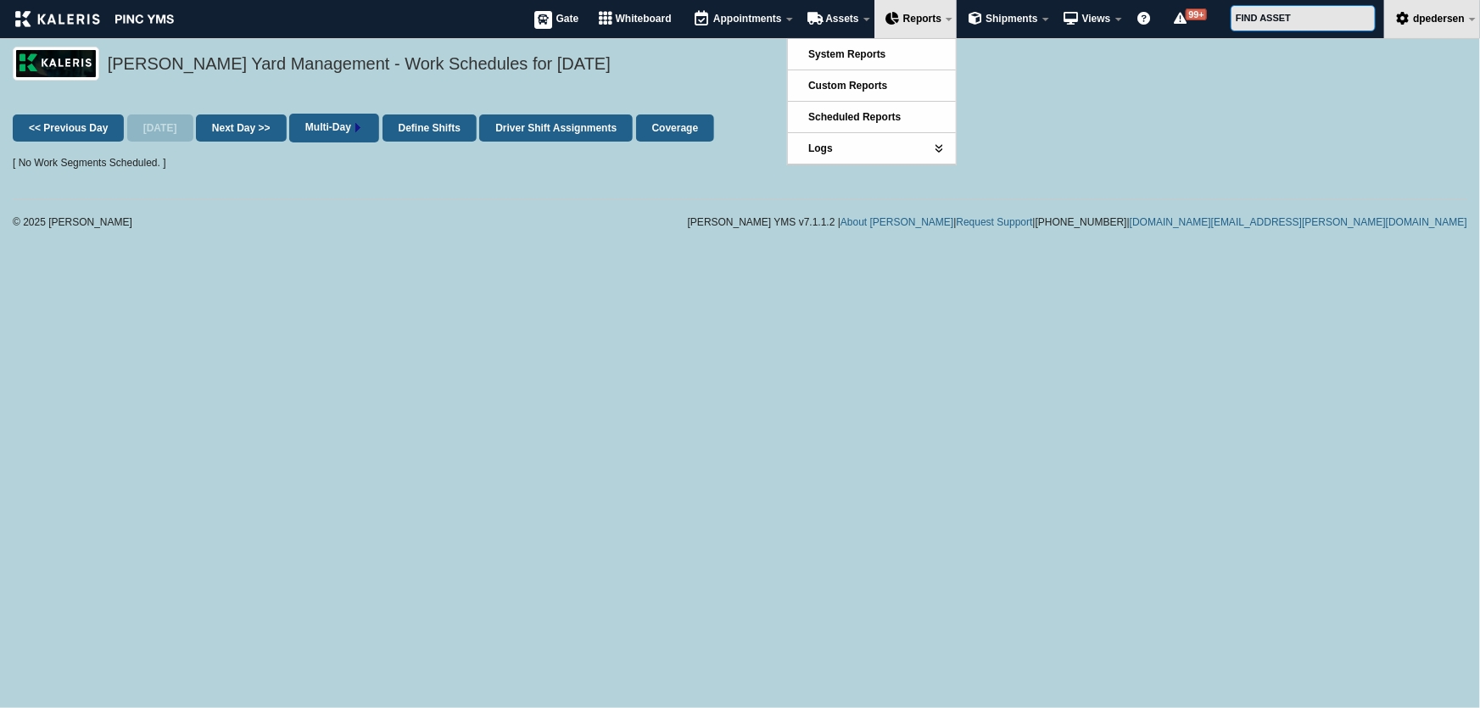
click at [1193, 148] on div "<< Previous Day [DATE] Next Day >> Multi-Day Define Shifts Driver Shift Assignm…" at bounding box center [740, 128] width 1455 height 54
click at [877, 59] on span "System Reports" at bounding box center [846, 54] width 77 height 12
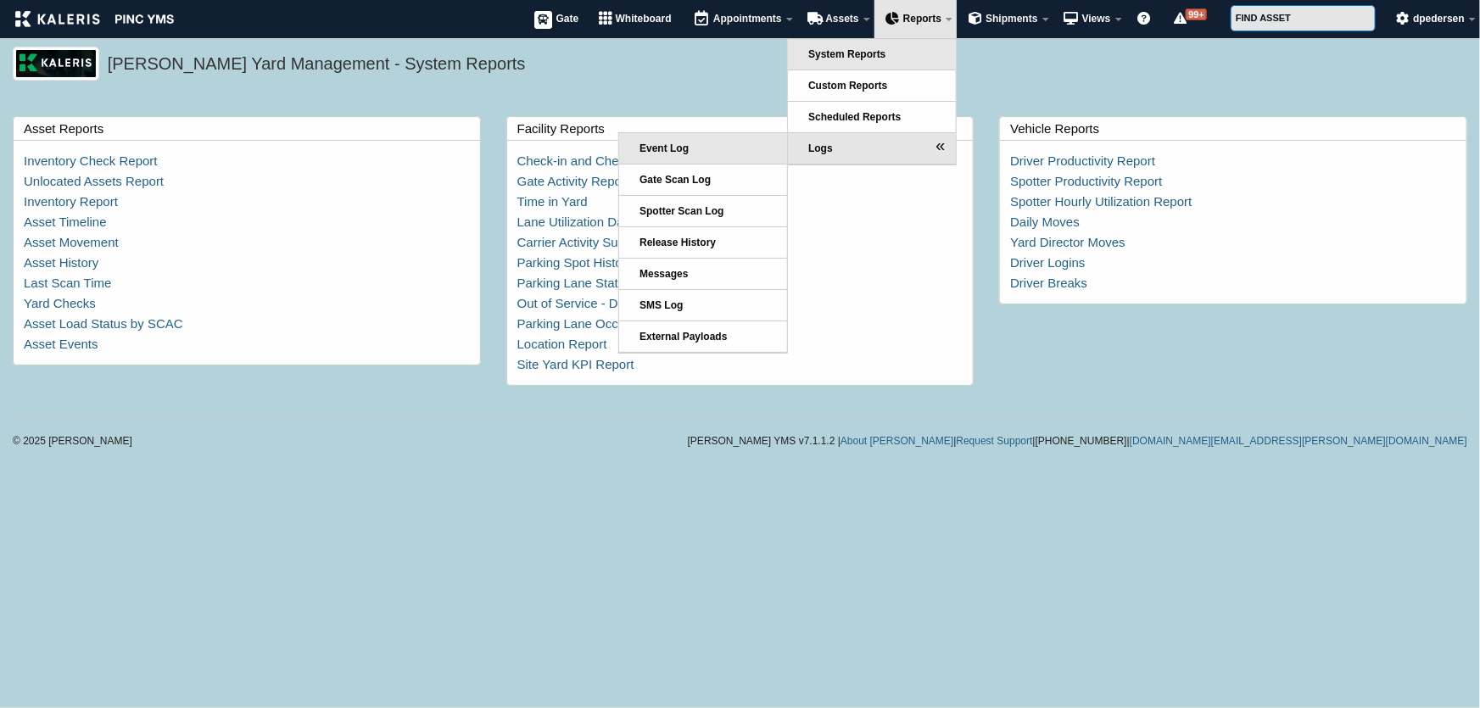
click at [710, 154] on link "Event Log" at bounding box center [703, 148] width 168 height 31
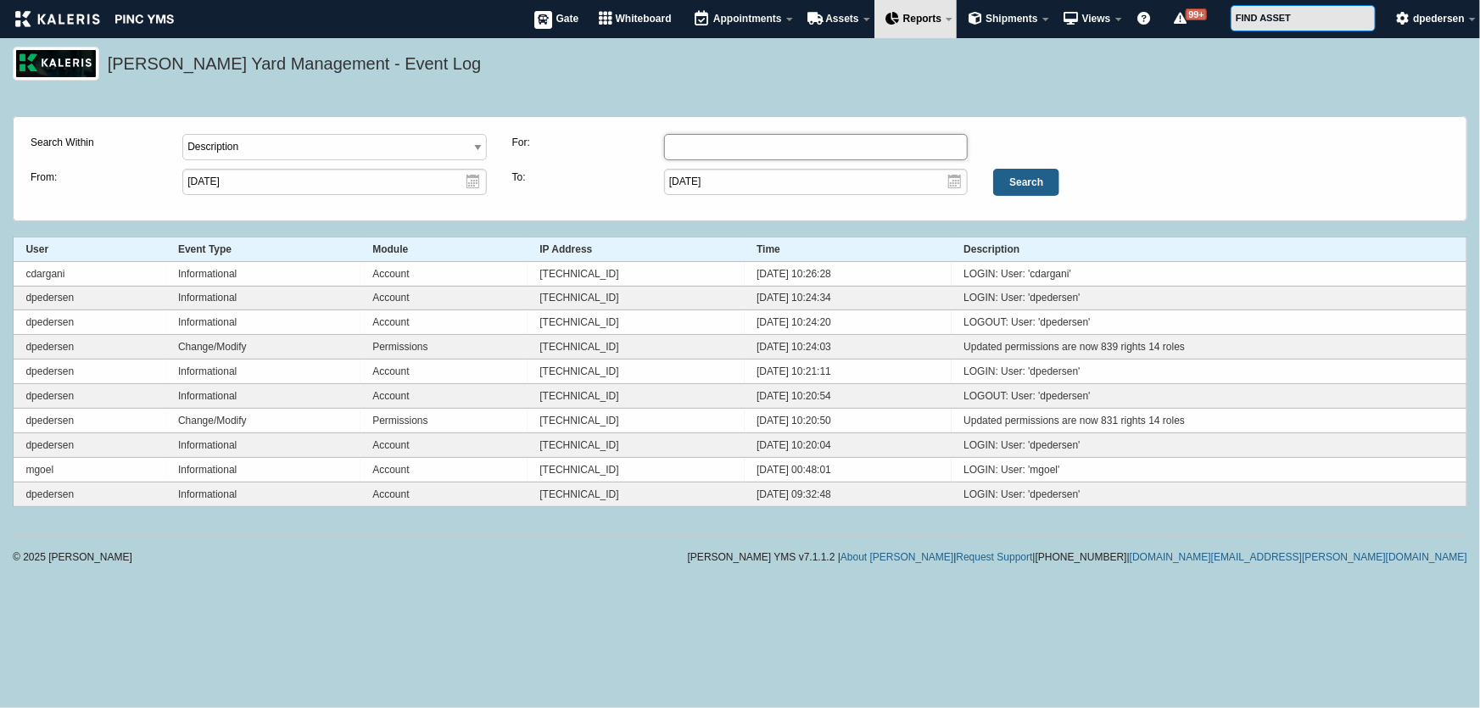
click at [851, 153] on input "text" at bounding box center [816, 147] width 304 height 26
click at [841, 187] on input "[DATE]" at bounding box center [816, 182] width 304 height 26
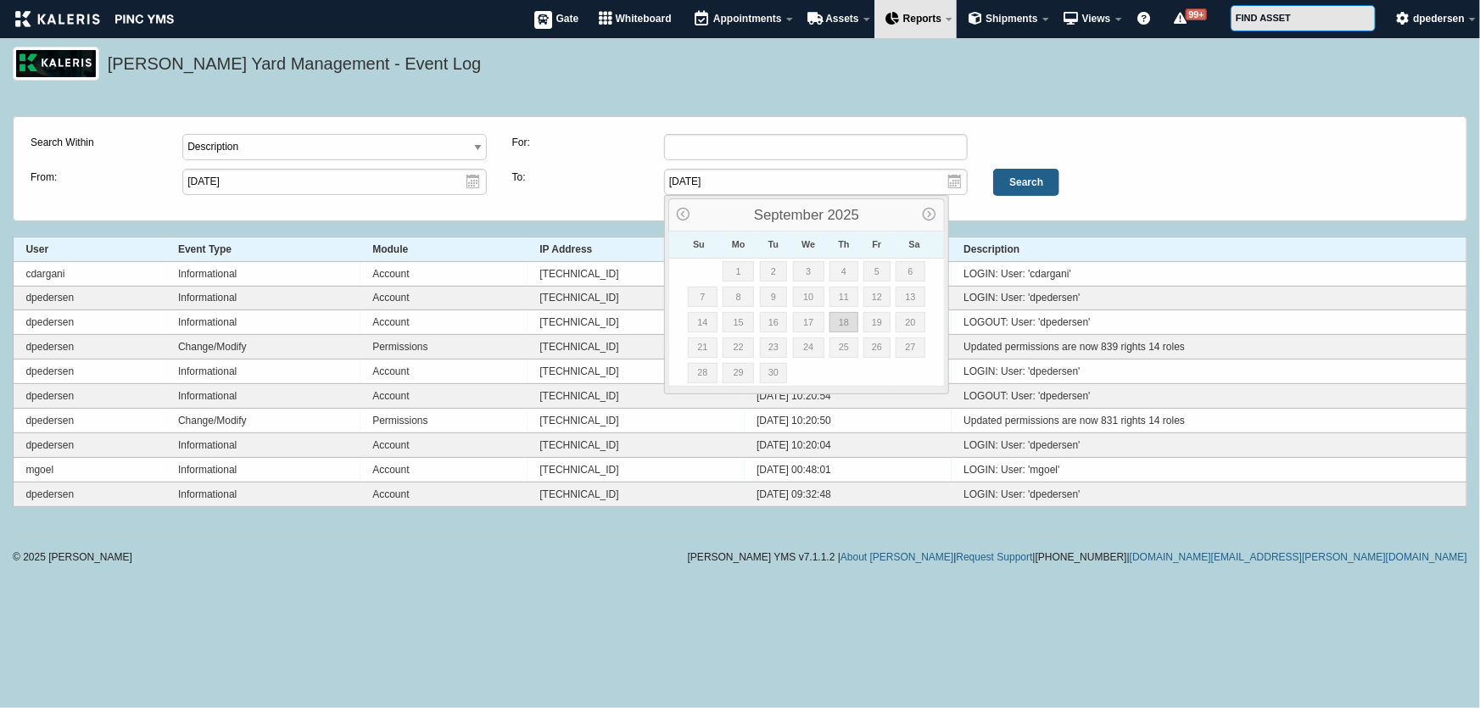
click at [352, 130] on fieldset "Search Within Description Username Module IP Address For: From: [DATE] To: [DAT…" at bounding box center [740, 168] width 1455 height 104
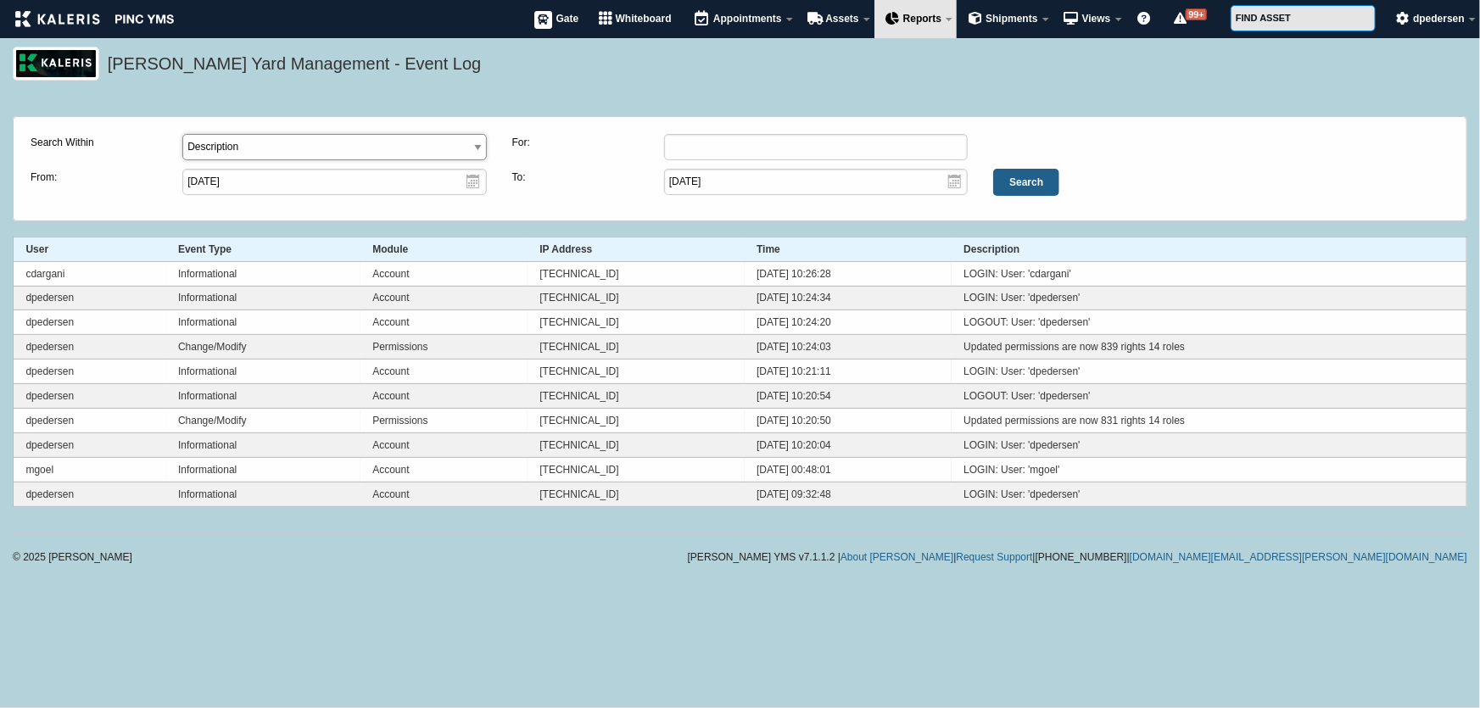
click at [358, 141] on select "Description Username Module IP Address" at bounding box center [334, 147] width 304 height 26
click at [528, 81] on div "Kaleris Yard Management - Event Log" at bounding box center [740, 74] width 1480 height 54
click at [551, 92] on div "Kaleris Yard Management - Event Log" at bounding box center [740, 74] width 1480 height 54
click at [543, 88] on div "Kaleris Yard Management - Event Log" at bounding box center [740, 74] width 1480 height 54
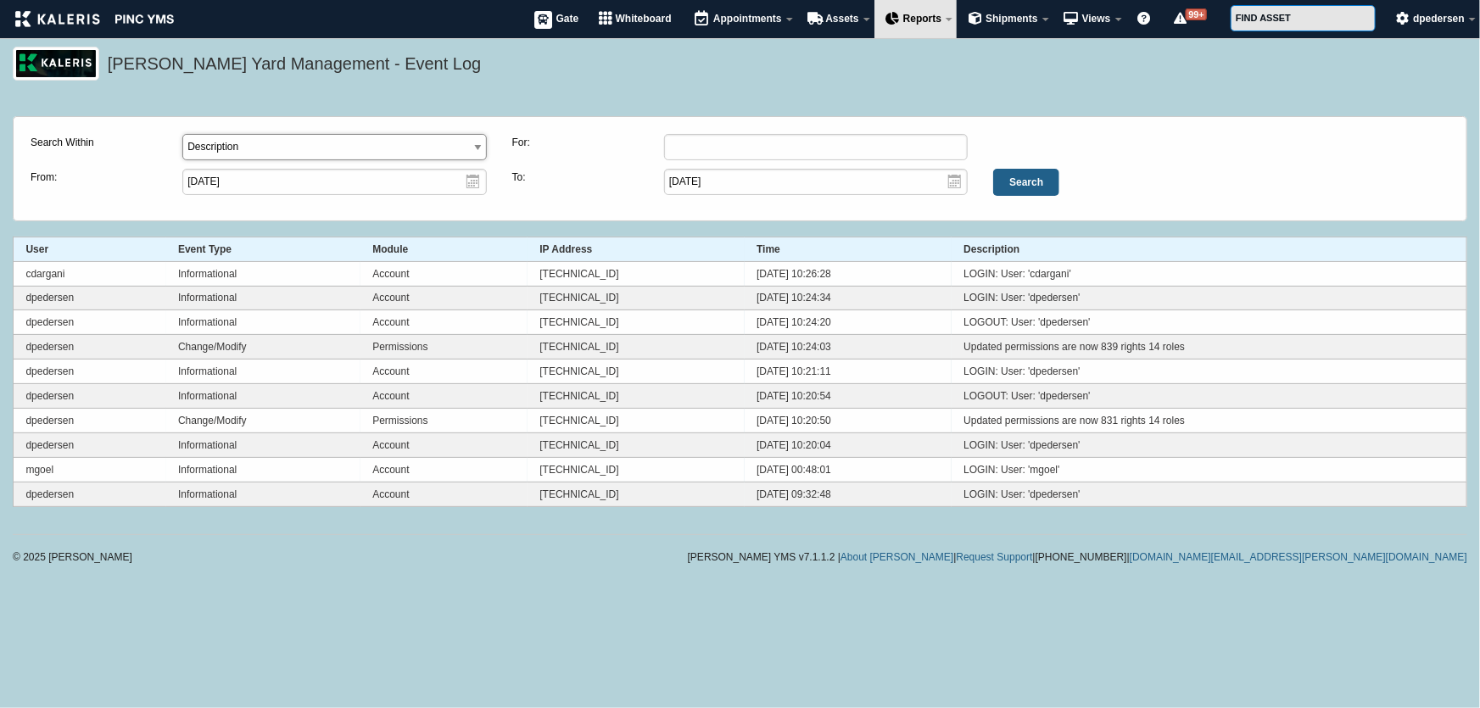
click at [351, 147] on select "Description Username Module IP Address" at bounding box center [334, 147] width 304 height 26
click at [379, 85] on div "Kaleris Yard Management - Event Log" at bounding box center [740, 74] width 1480 height 54
